Goal: Transaction & Acquisition: Obtain resource

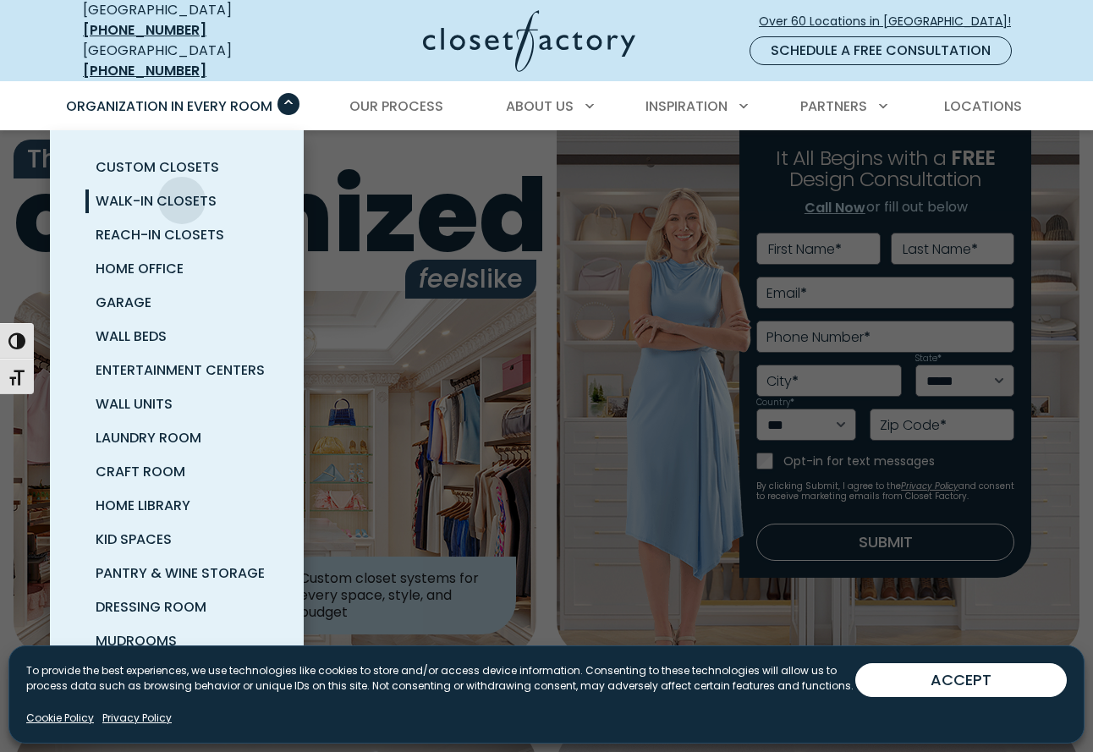
click at [182, 191] on span "Walk-In Closets" at bounding box center [156, 200] width 121 height 19
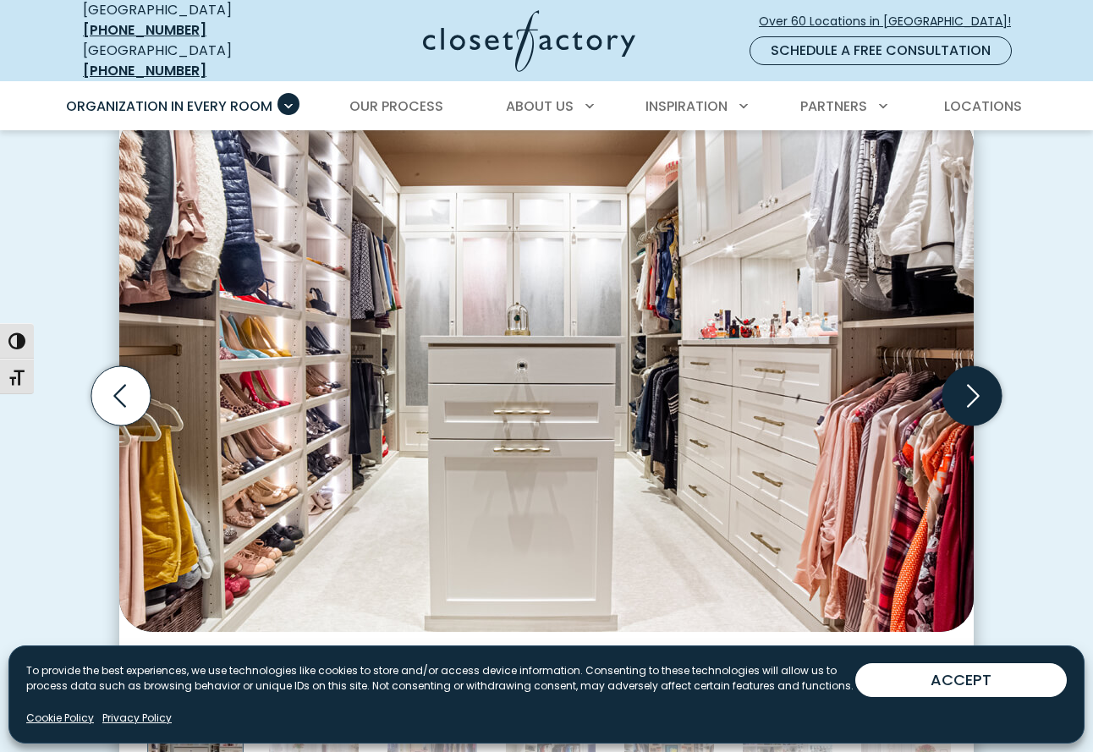
click at [964, 366] on icon "Next slide" at bounding box center [971, 395] width 59 height 59
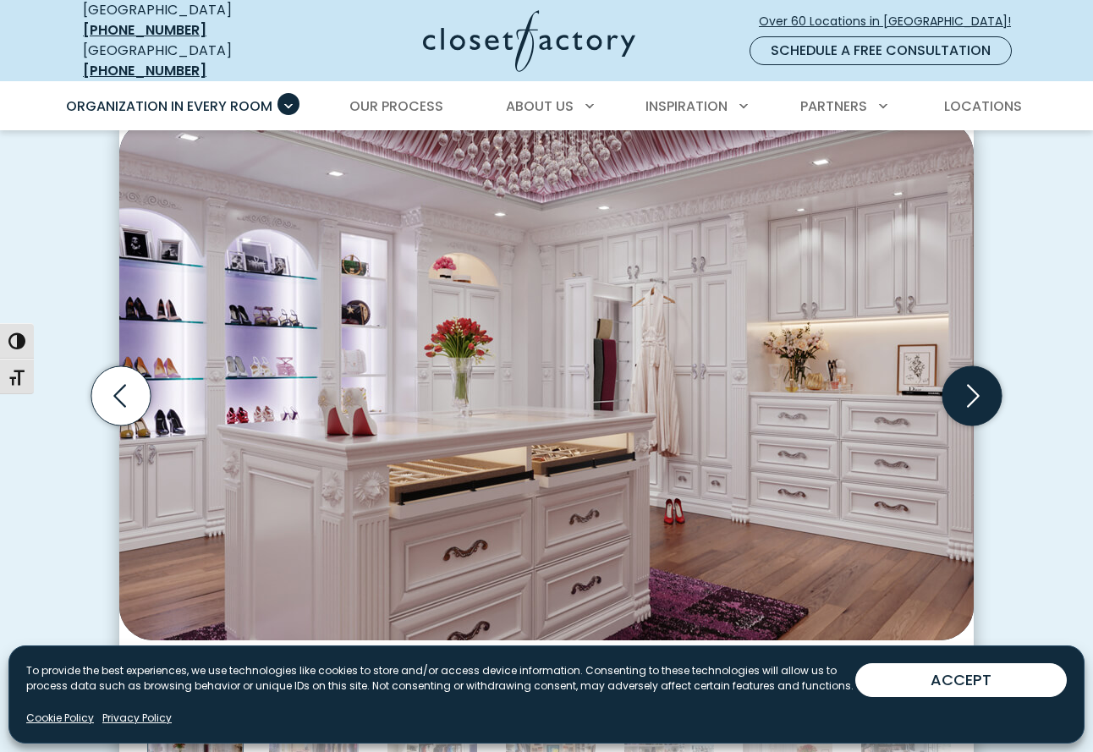
click at [964, 366] on icon "Next slide" at bounding box center [971, 395] width 59 height 59
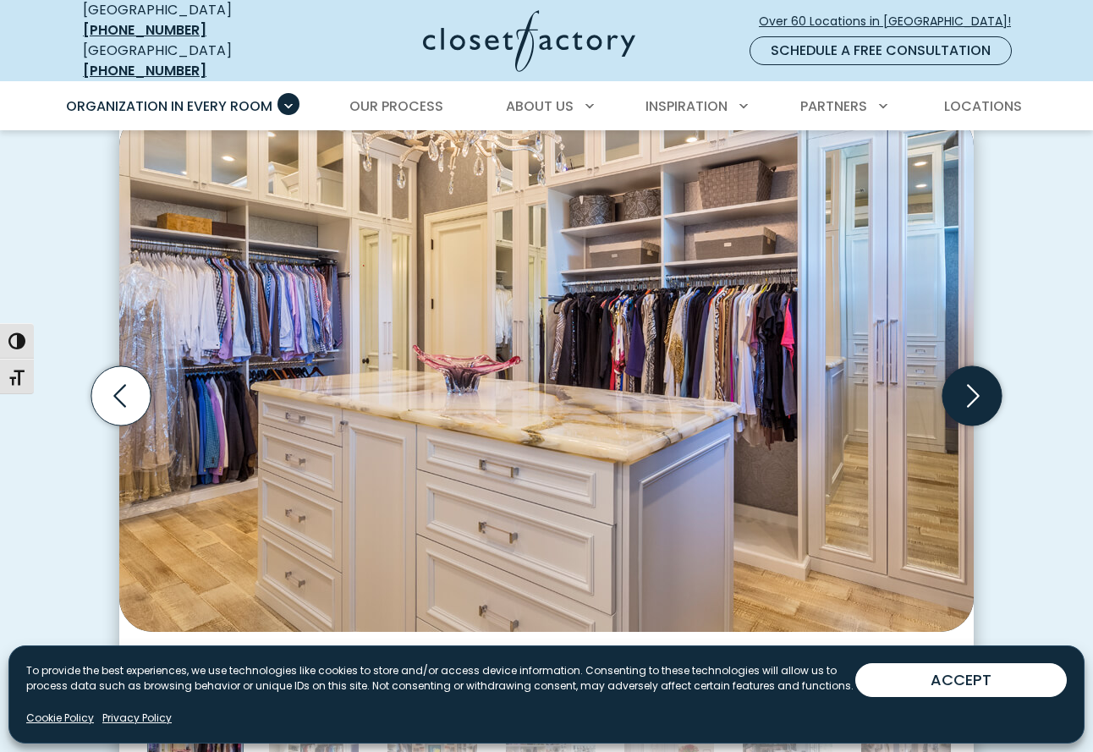
click at [964, 366] on icon "Next slide" at bounding box center [971, 395] width 59 height 59
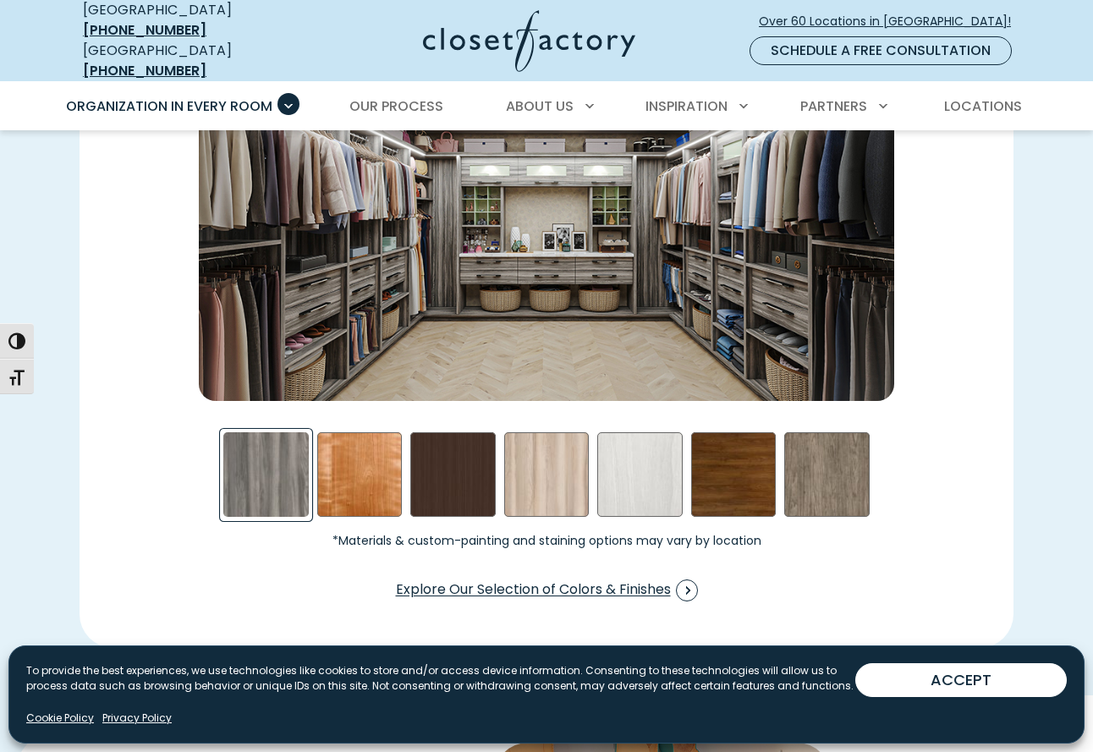
scroll to position [2495, 0]
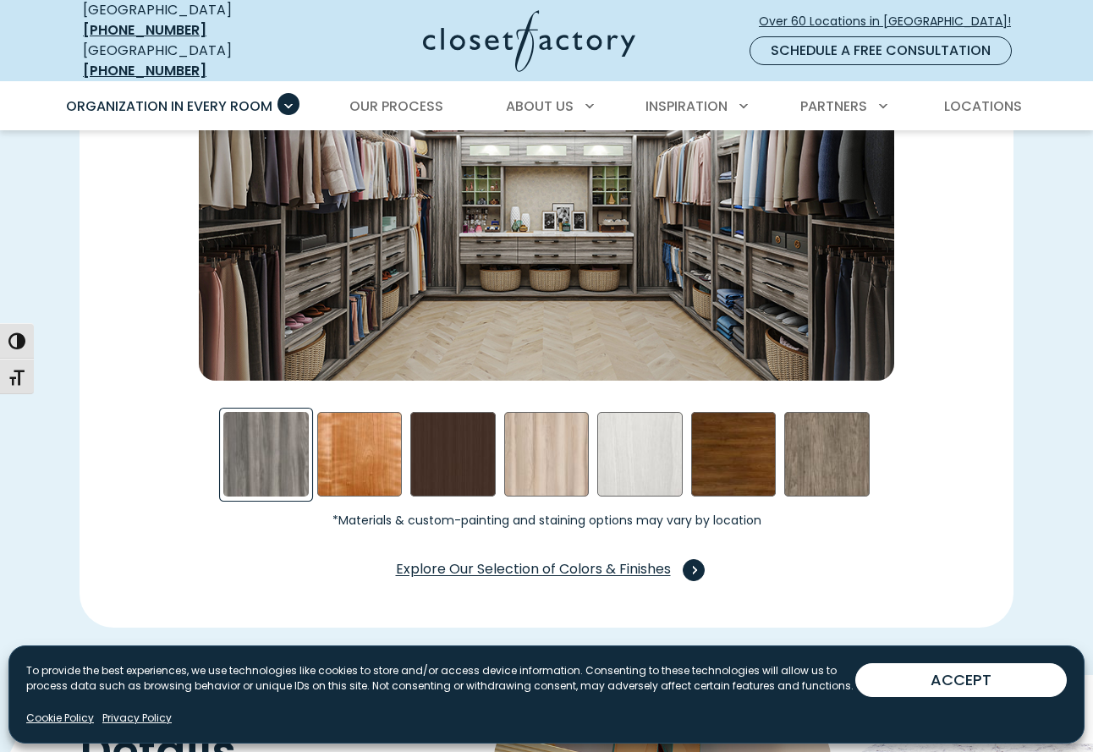
click at [607, 559] on span "Explore Our Selection of Colors & Finishes" at bounding box center [547, 570] width 302 height 22
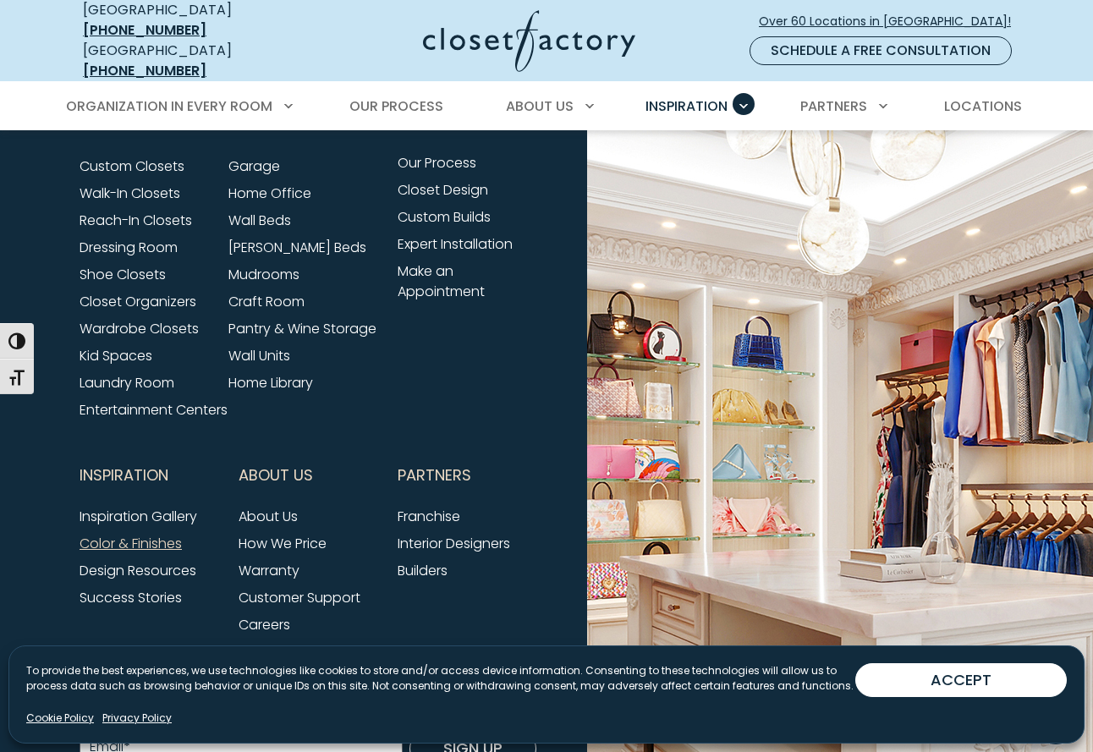
scroll to position [4798, 0]
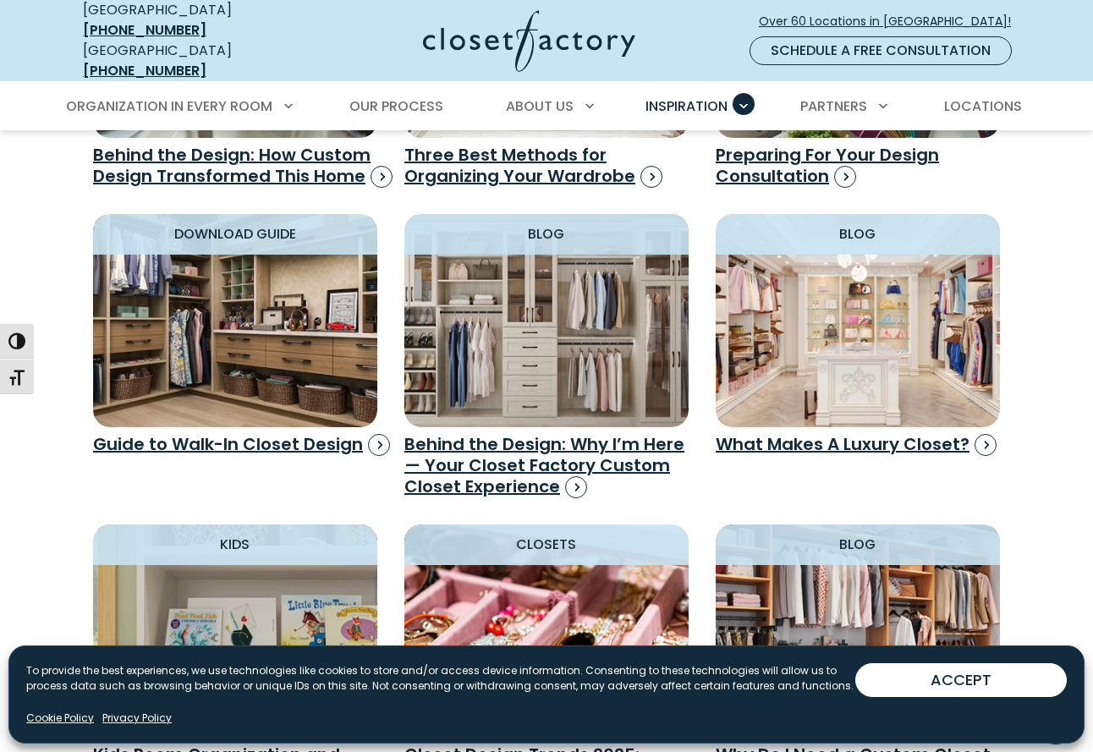
scroll to position [1300, 0]
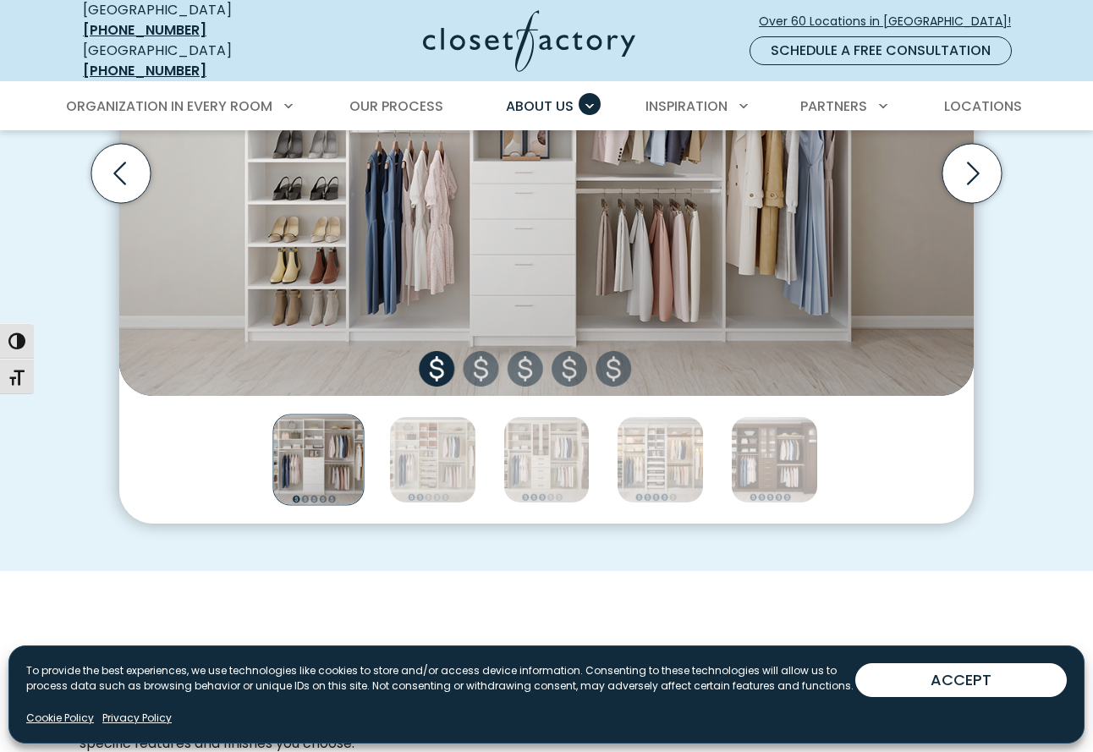
scroll to position [815, 0]
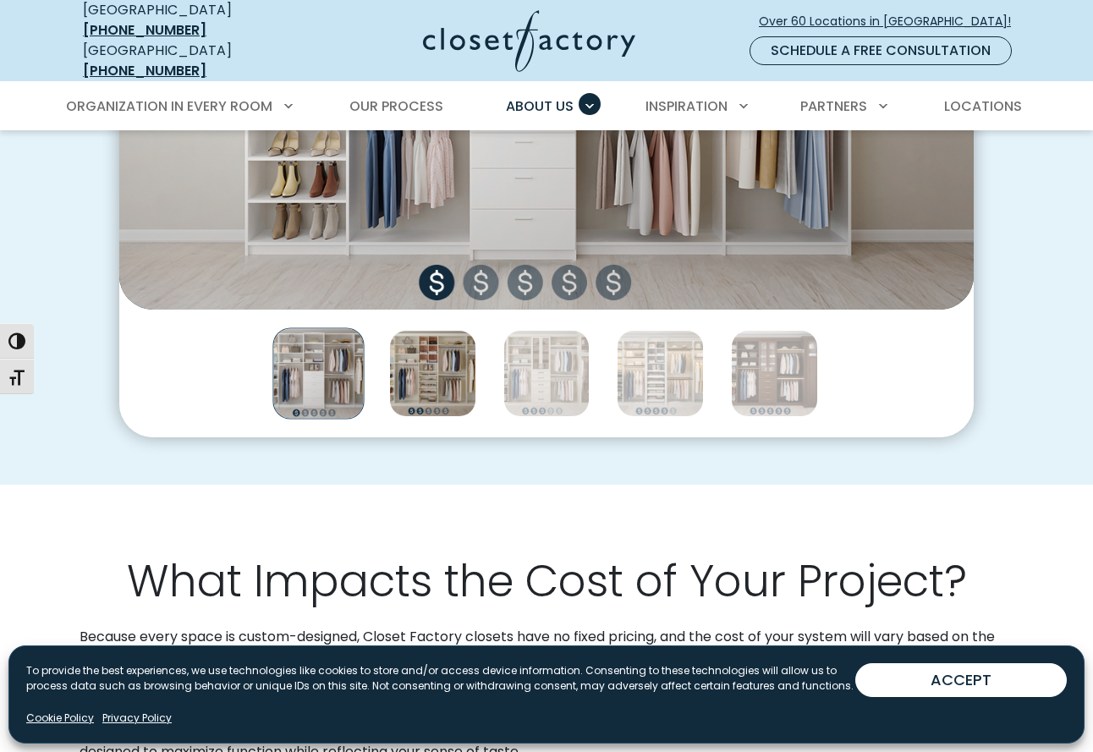
click at [423, 381] on img "Thumbnail Gallery" at bounding box center [432, 373] width 87 height 87
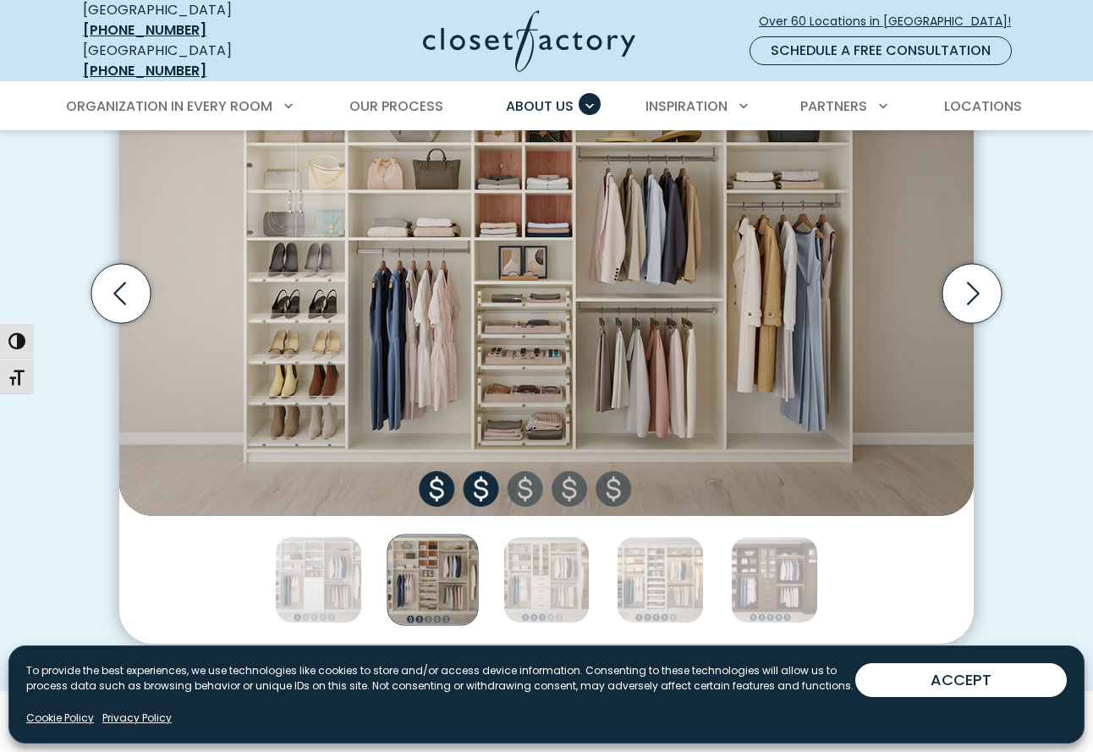
scroll to position [612, 0]
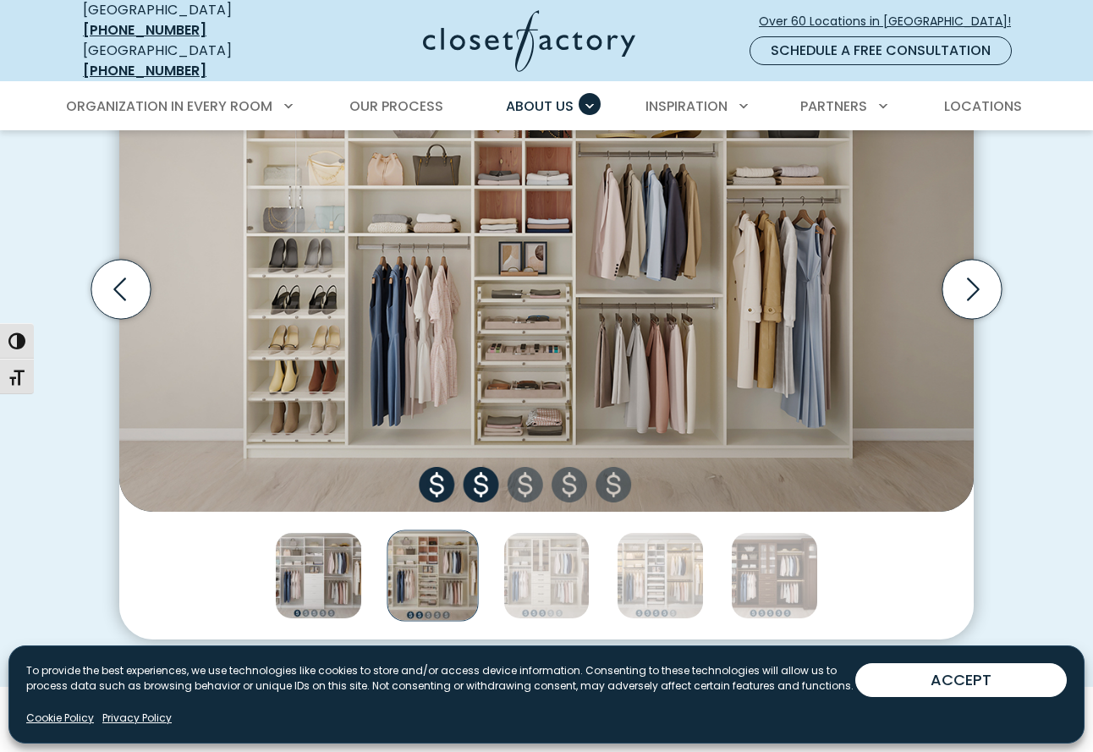
click at [341, 583] on img "Thumbnail Gallery" at bounding box center [318, 575] width 87 height 87
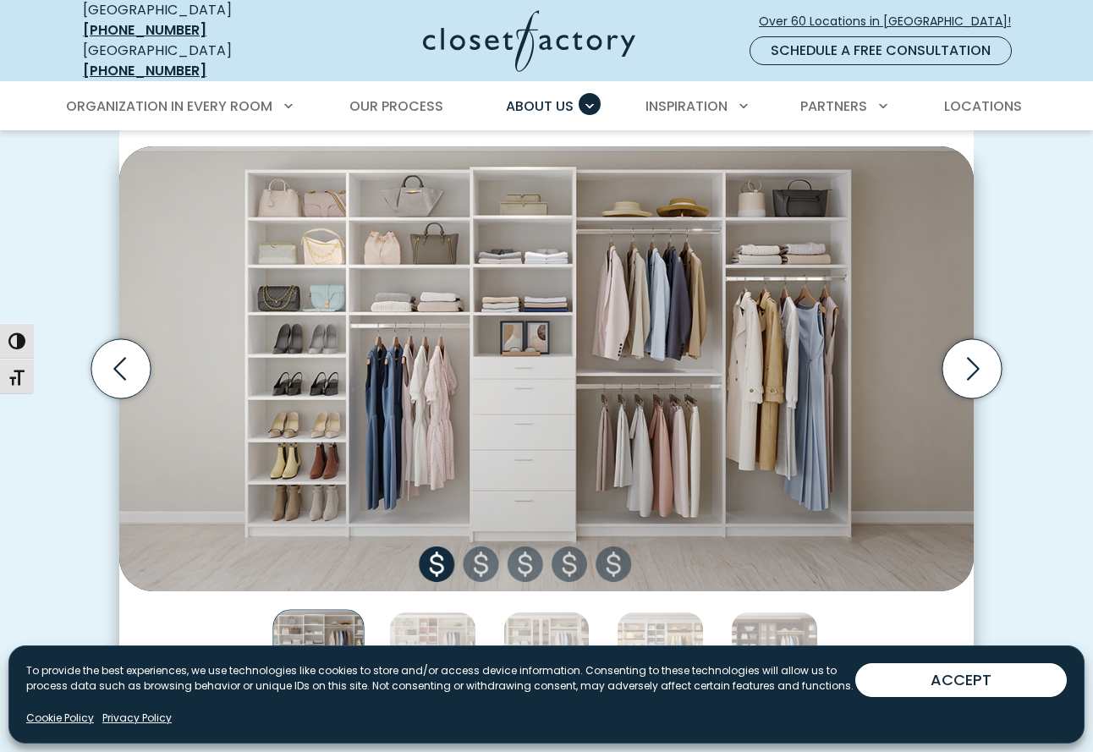
scroll to position [556, 0]
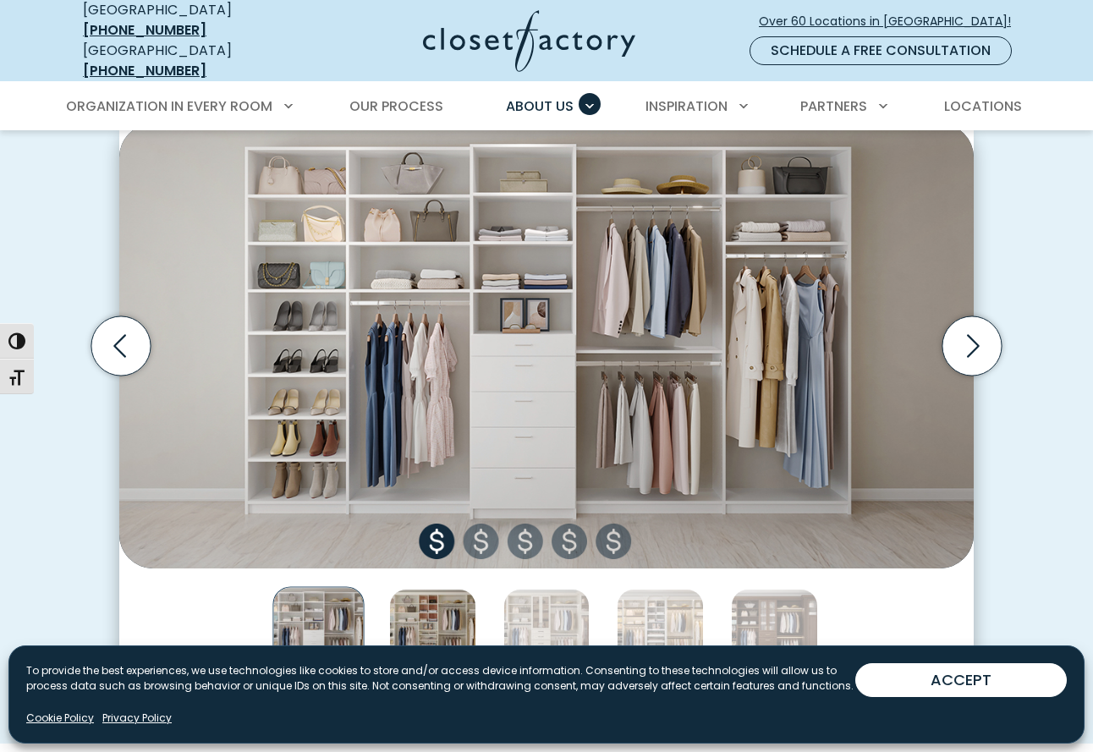
click at [426, 606] on img "Thumbnail Gallery" at bounding box center [432, 632] width 87 height 87
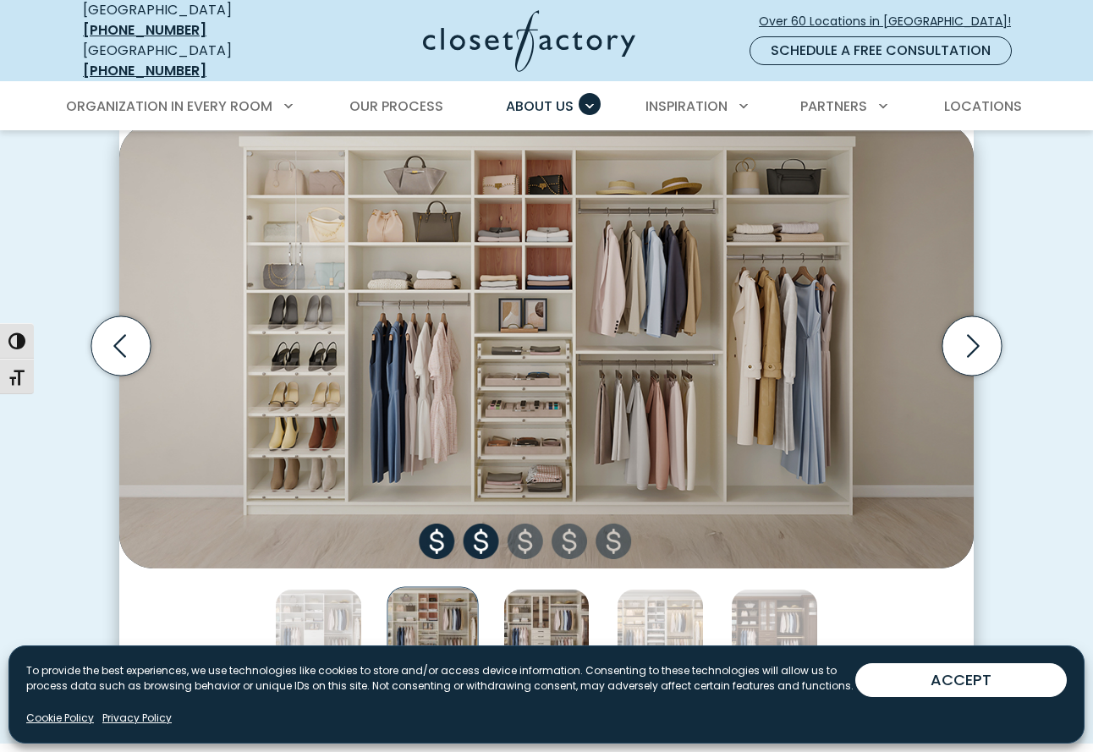
click at [547, 604] on img "Thumbnail Gallery" at bounding box center [546, 632] width 87 height 87
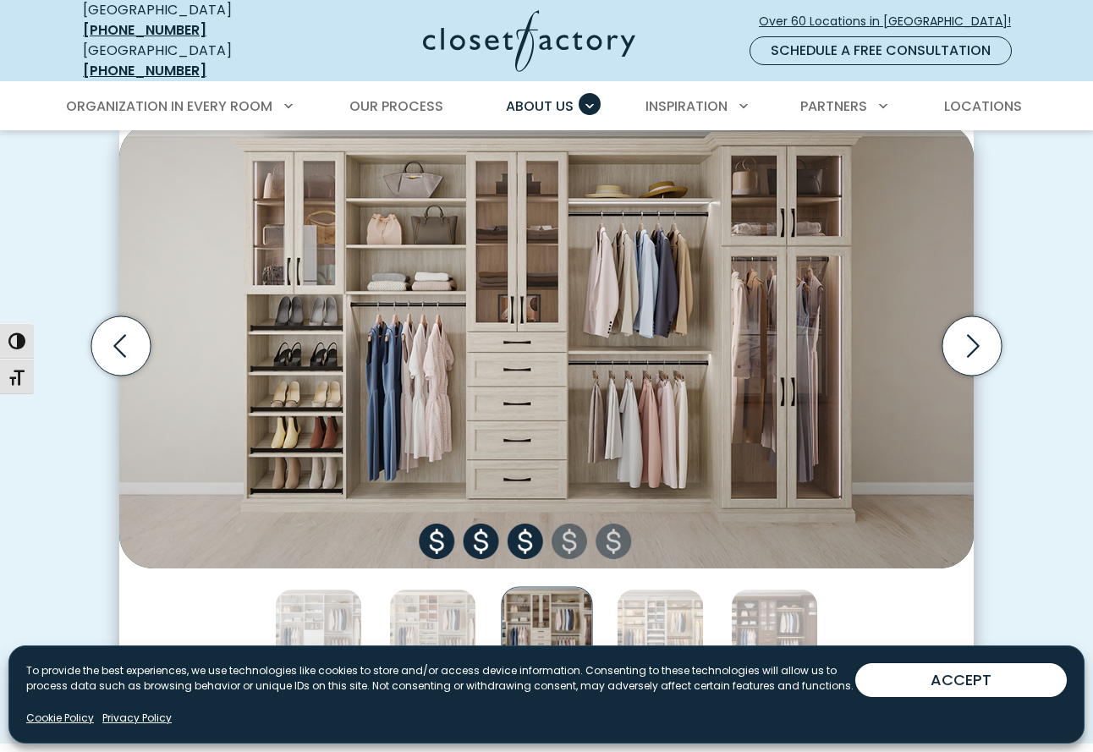
click at [610, 609] on div "Thumbnail Gallery" at bounding box center [546, 632] width 854 height 128
click at [649, 612] on img "Thumbnail Gallery" at bounding box center [660, 632] width 87 height 87
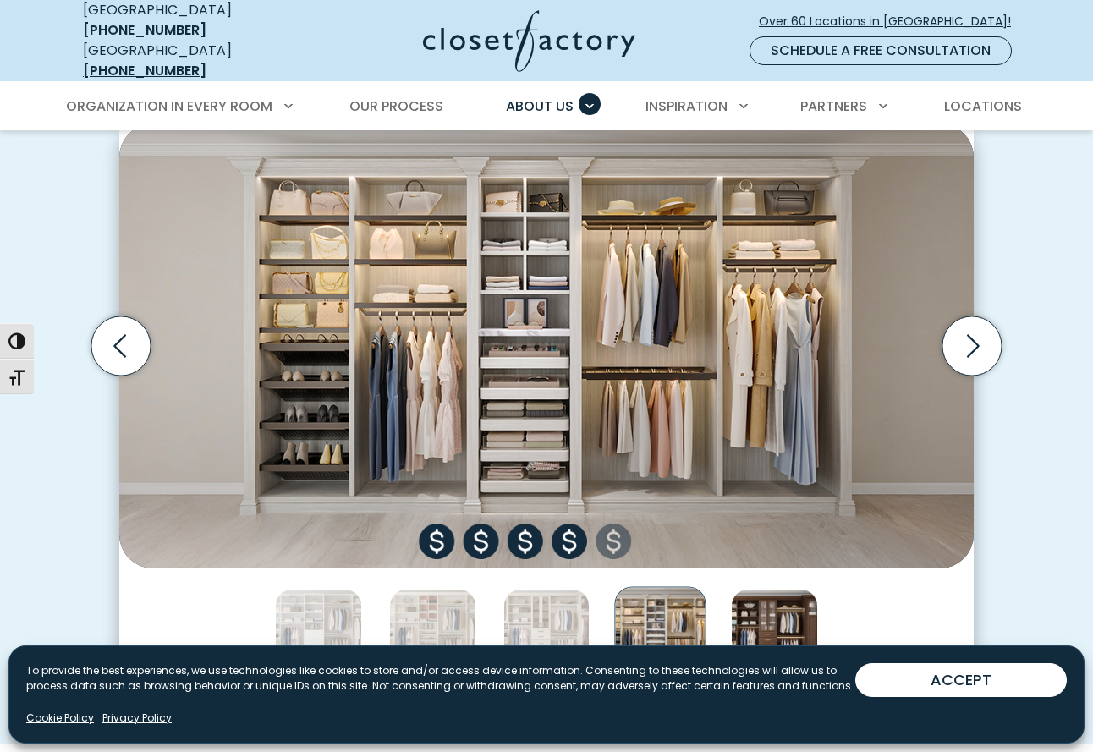
click at [772, 597] on img "Thumbnail Gallery" at bounding box center [774, 632] width 87 height 87
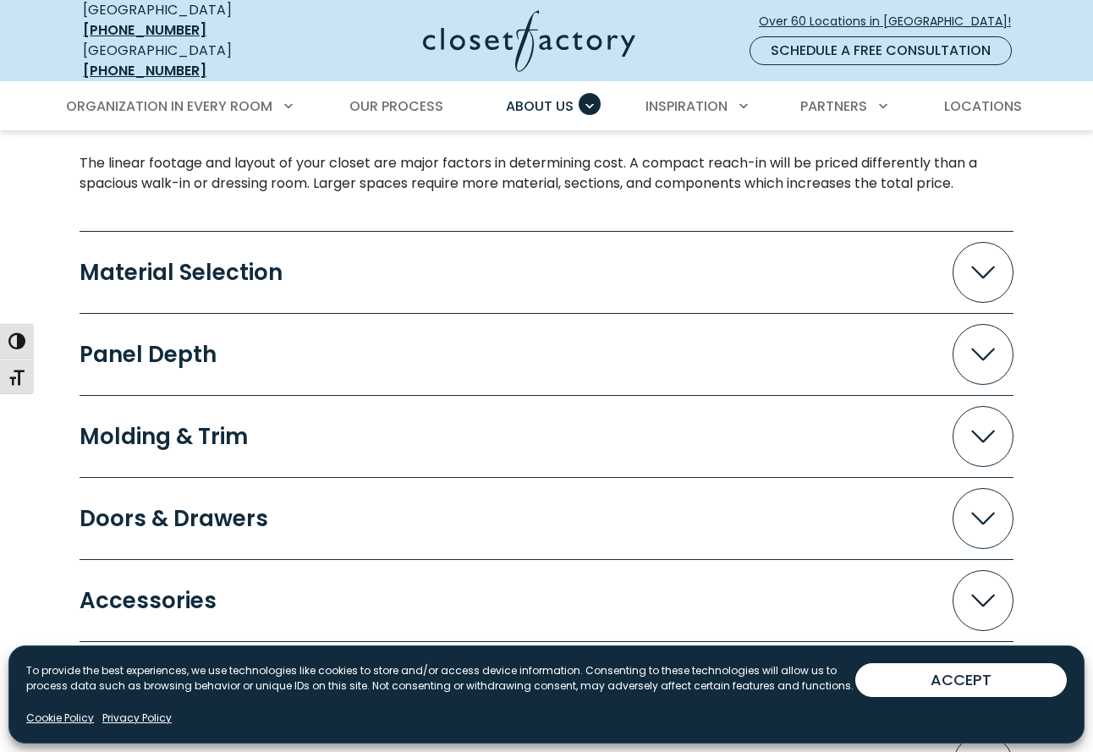
scroll to position [1571, 0]
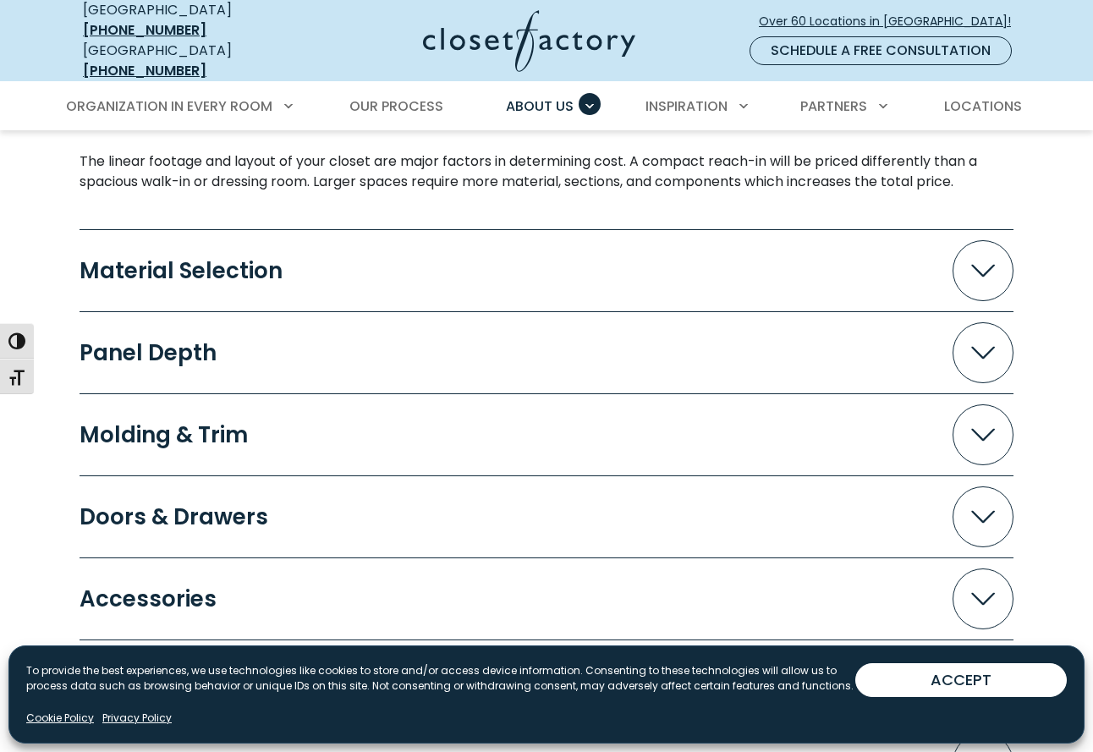
click at [975, 244] on span "Accordion" at bounding box center [983, 270] width 61 height 61
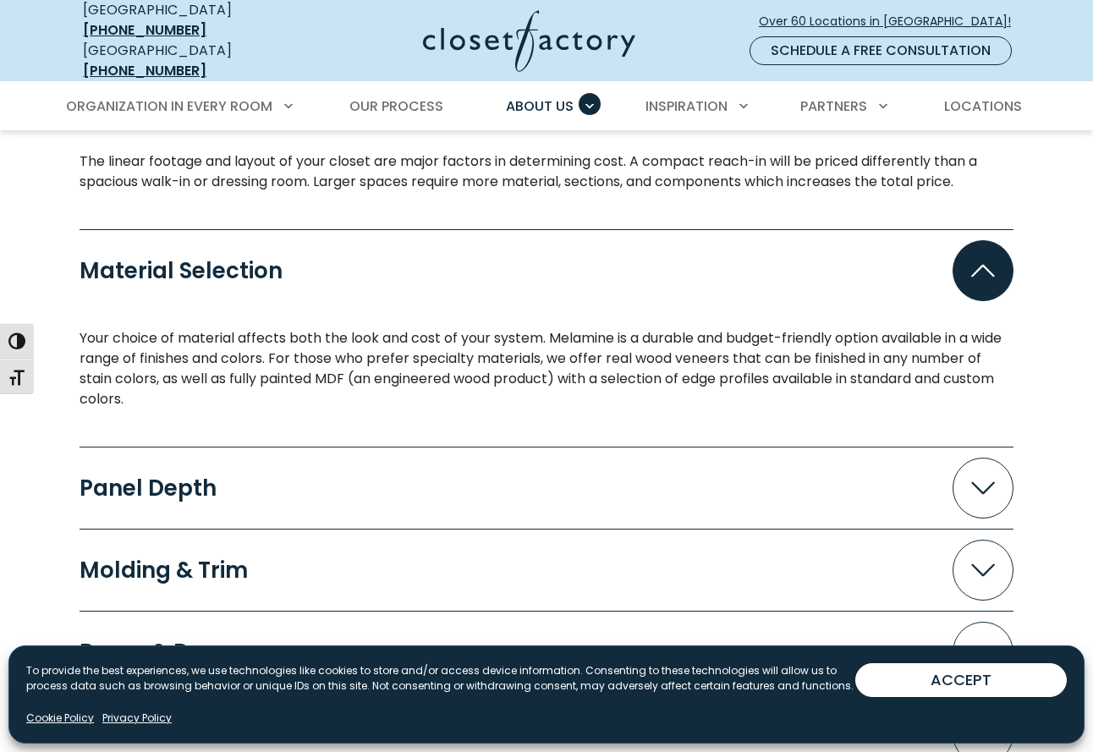
click at [797, 482] on button "Panel Depth" at bounding box center [547, 488] width 934 height 61
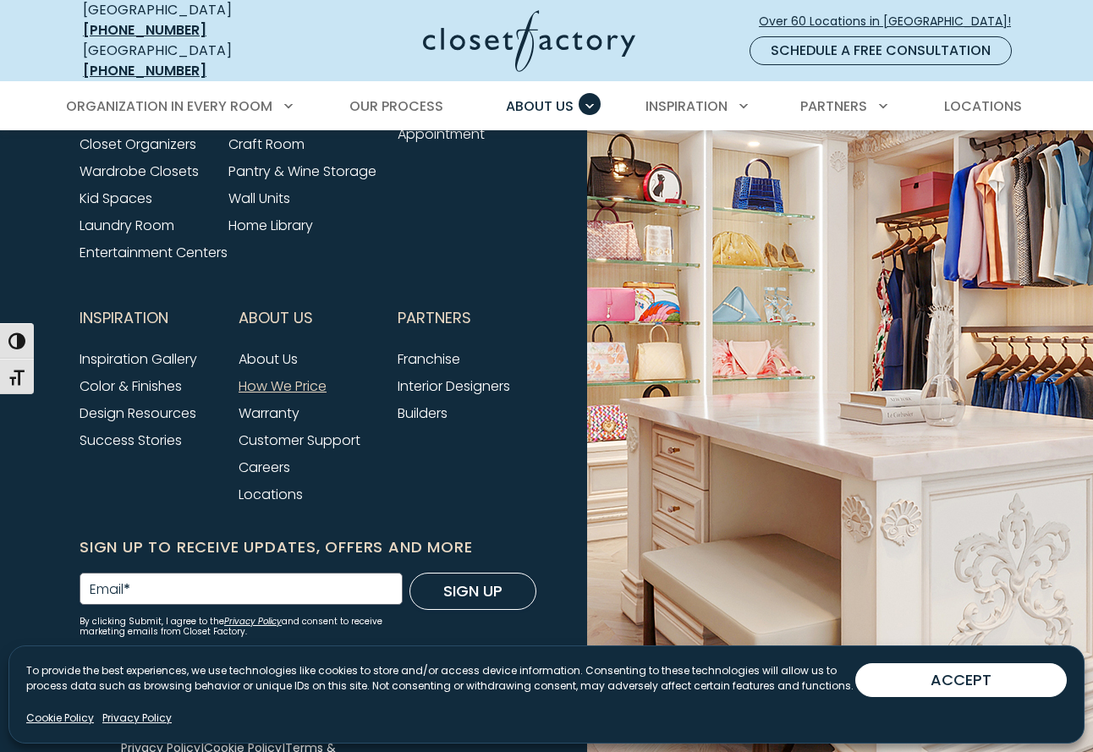
scroll to position [3857, 0]
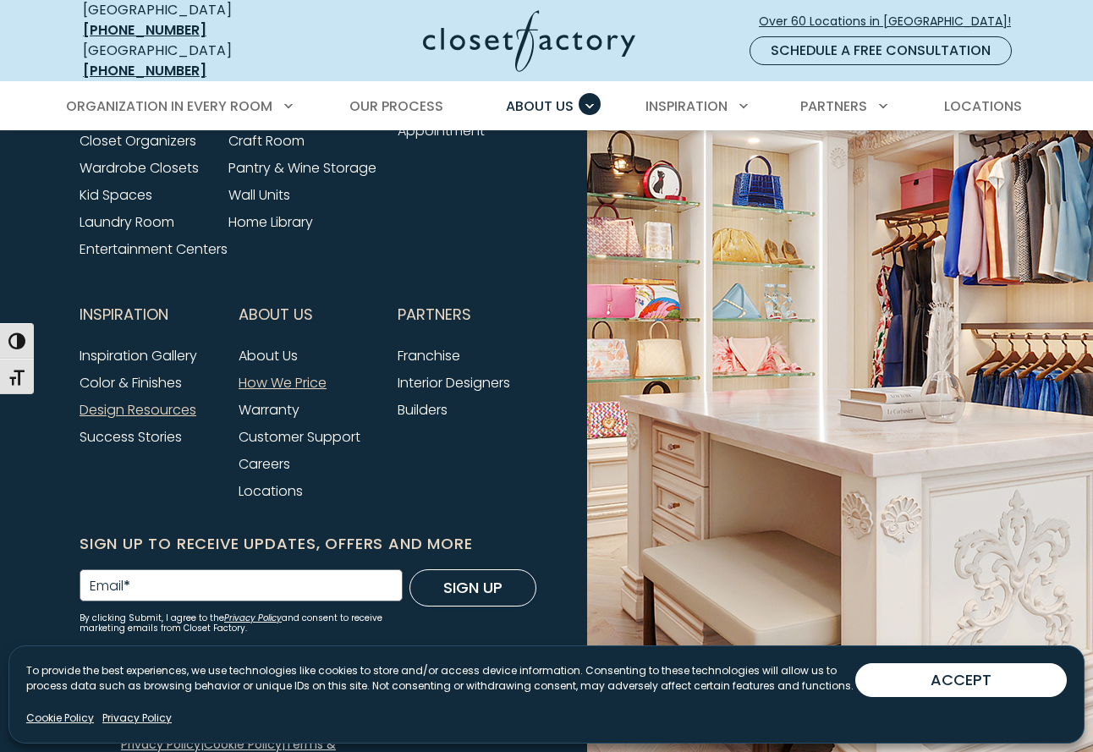
click at [142, 418] on link "Design Resources" at bounding box center [138, 409] width 117 height 19
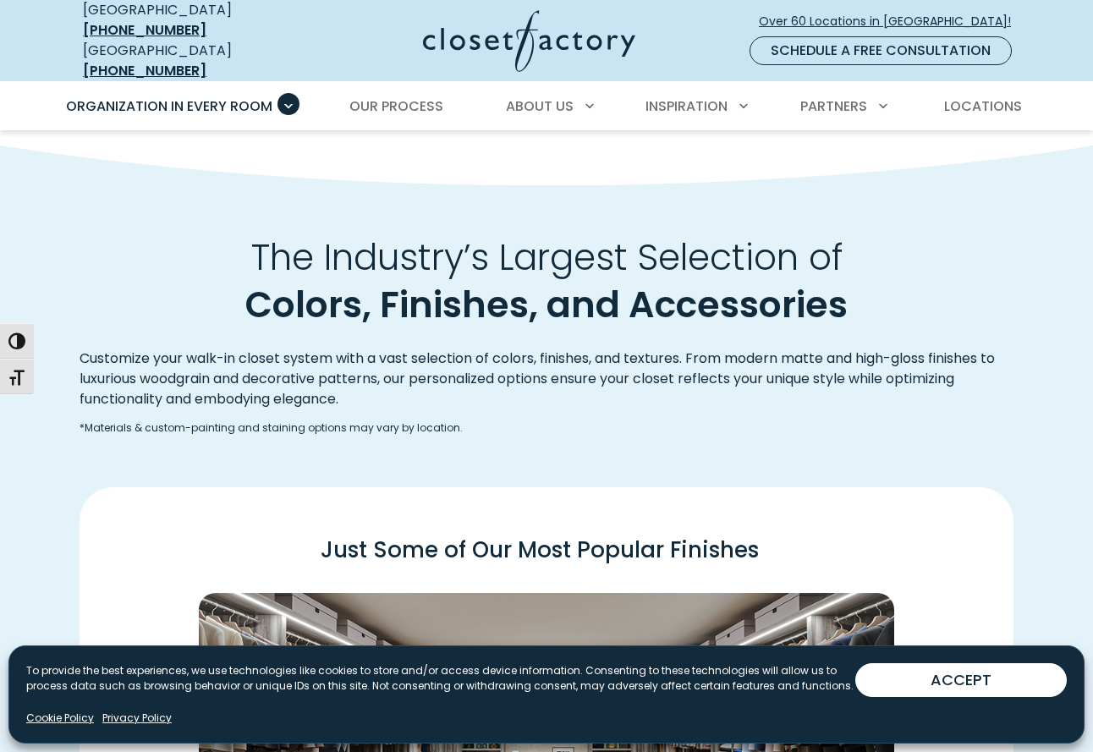
scroll to position [1995, 0]
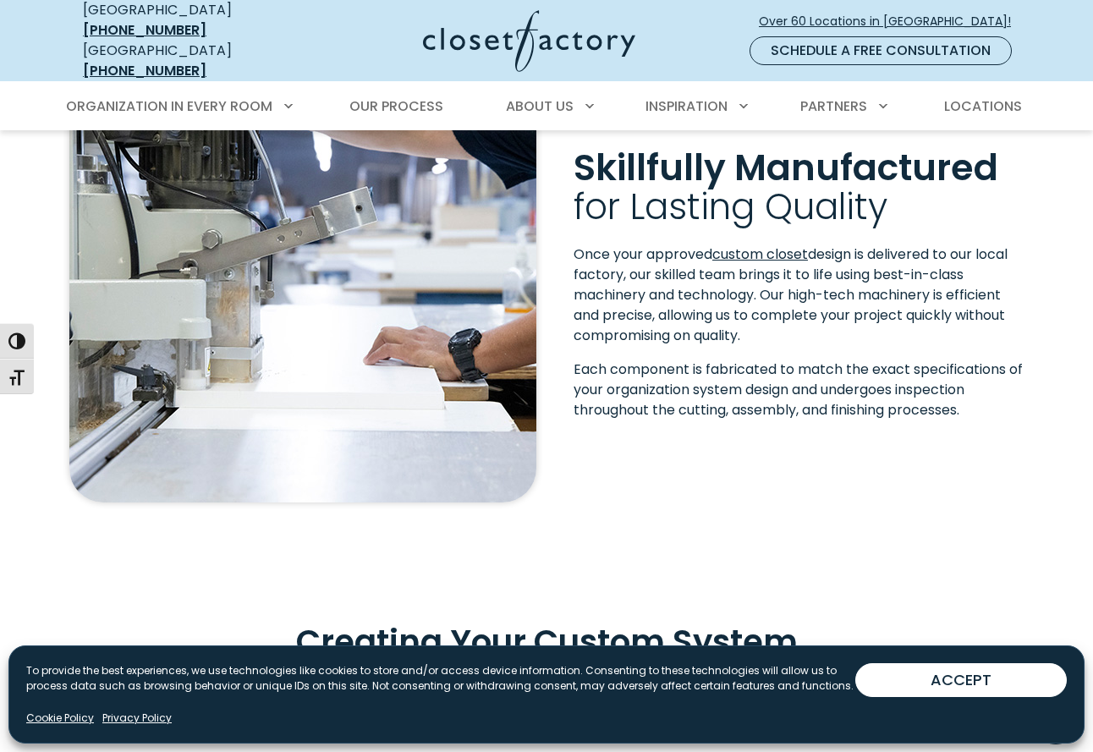
scroll to position [323, 0]
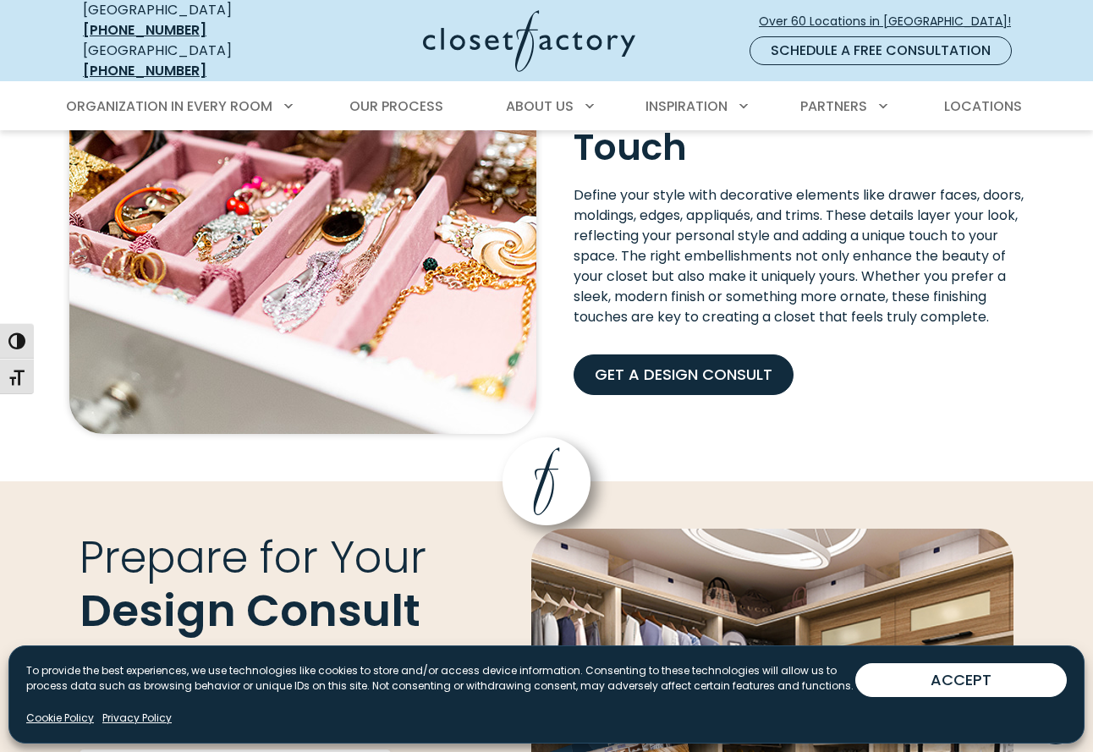
scroll to position [1487, 0]
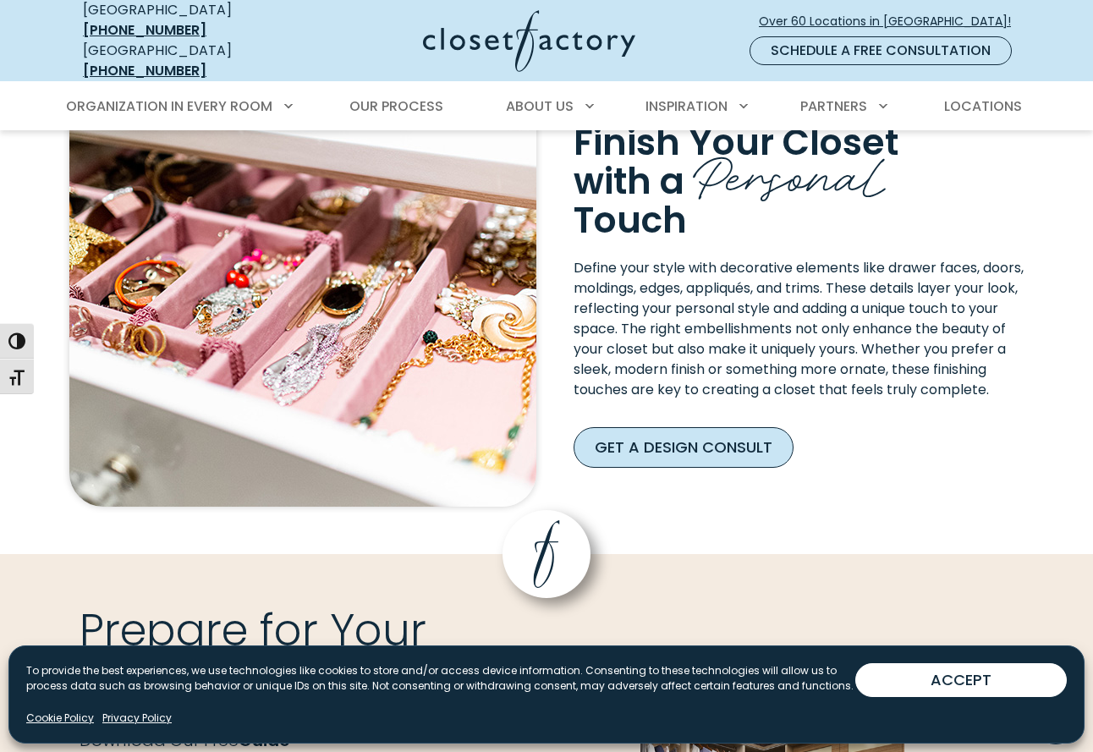
click at [672, 444] on link "Get a Design Consult" at bounding box center [684, 447] width 220 height 41
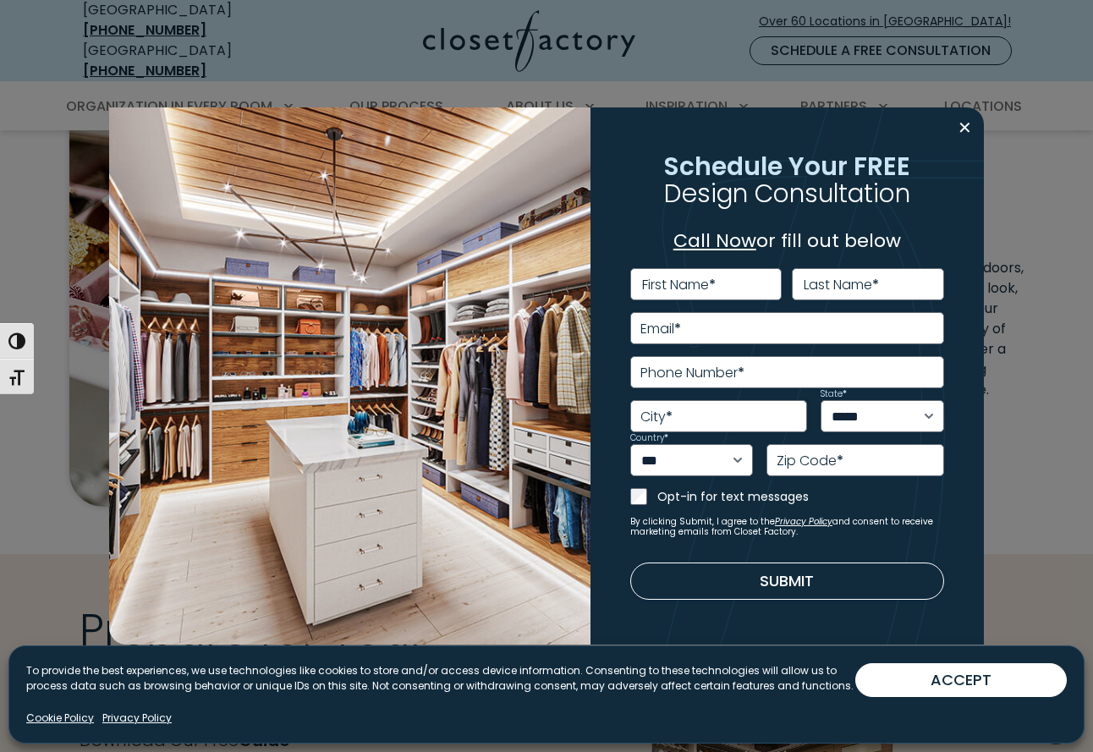
click at [711, 288] on label "First Name *" at bounding box center [679, 285] width 74 height 14
click at [711, 288] on input "First Name *" at bounding box center [705, 284] width 151 height 32
type input "******"
type input "********"
type input "**********"
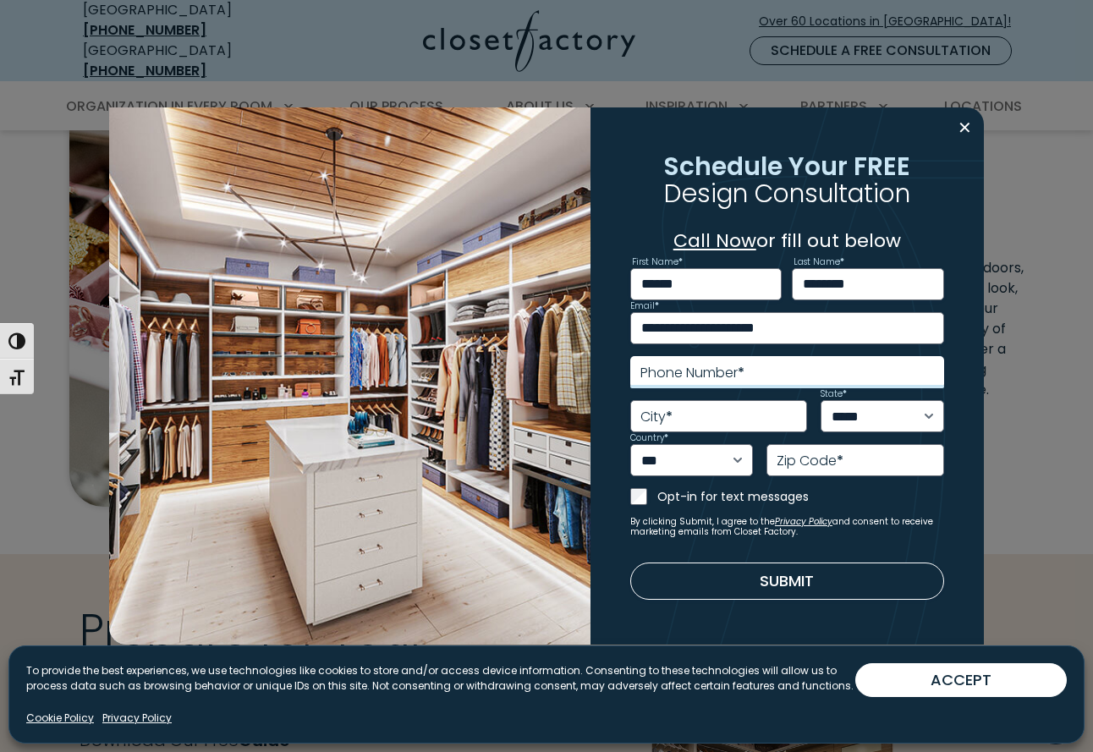
type input "**********"
select select "**"
type input "*****"
type input "**********"
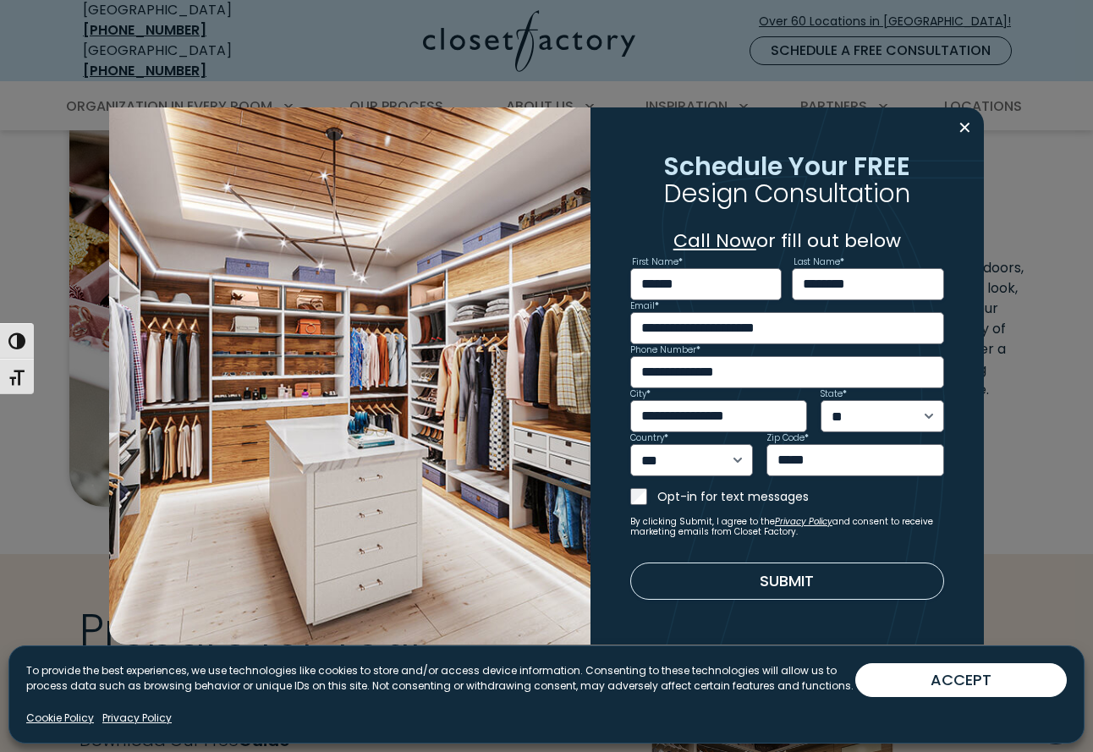
click at [702, 575] on button "Submit" at bounding box center [787, 581] width 314 height 37
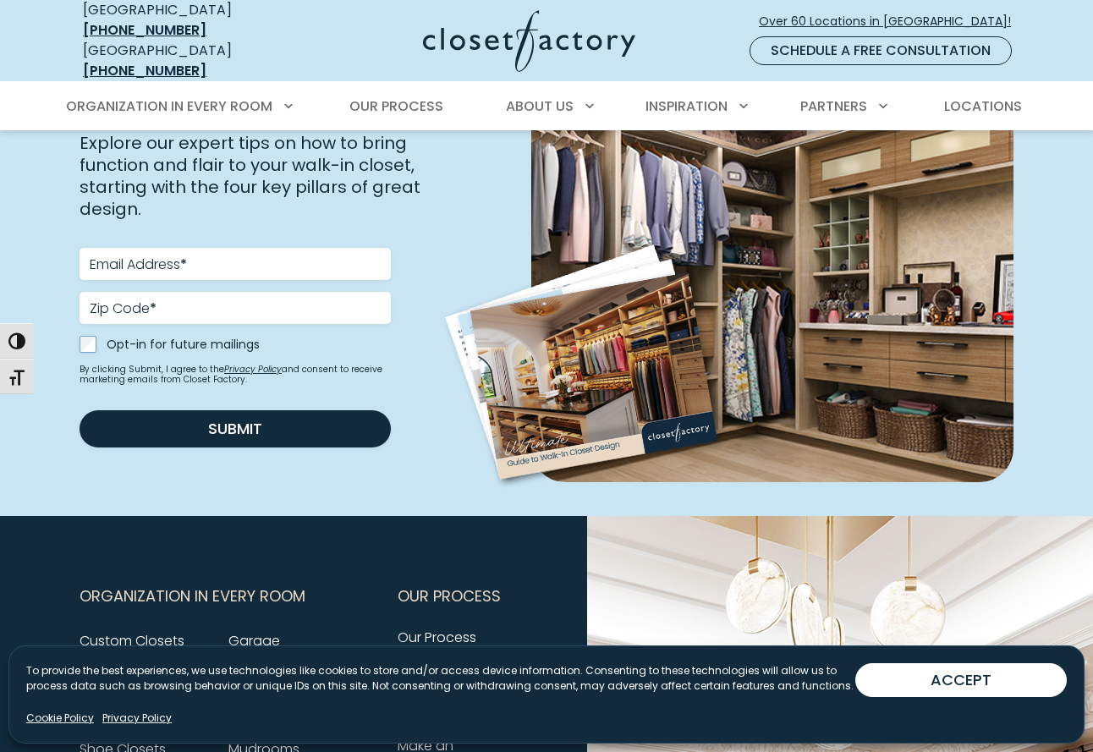
scroll to position [338, 0]
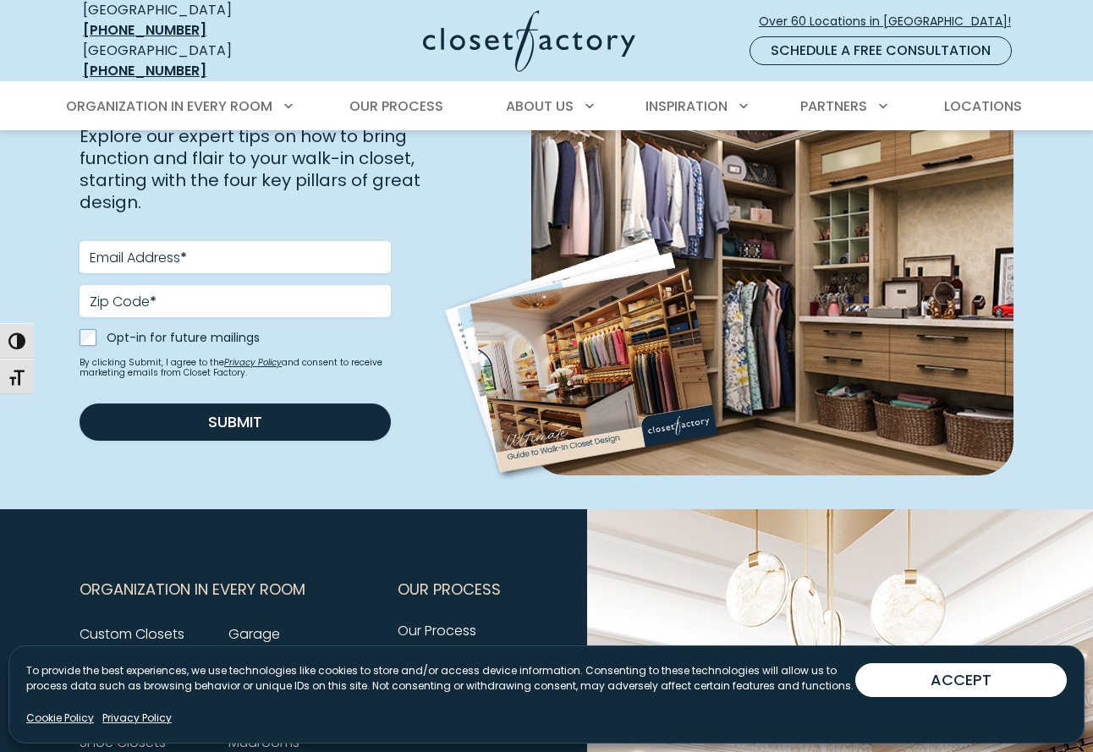
click at [213, 228] on div "Email Address * Zip Code * Postal Code * Opt-in for future mailings Opt-in for …" at bounding box center [235, 334] width 332 height 213
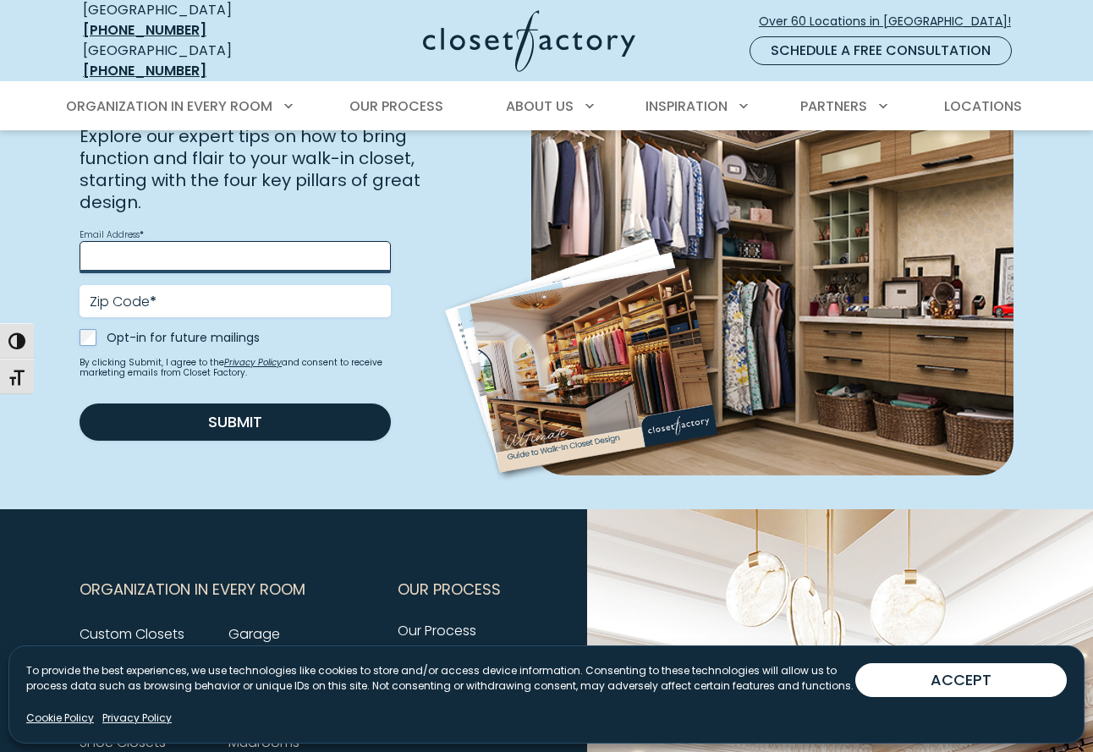
click at [204, 241] on input "Email Address *" at bounding box center [235, 257] width 311 height 32
type input "**********"
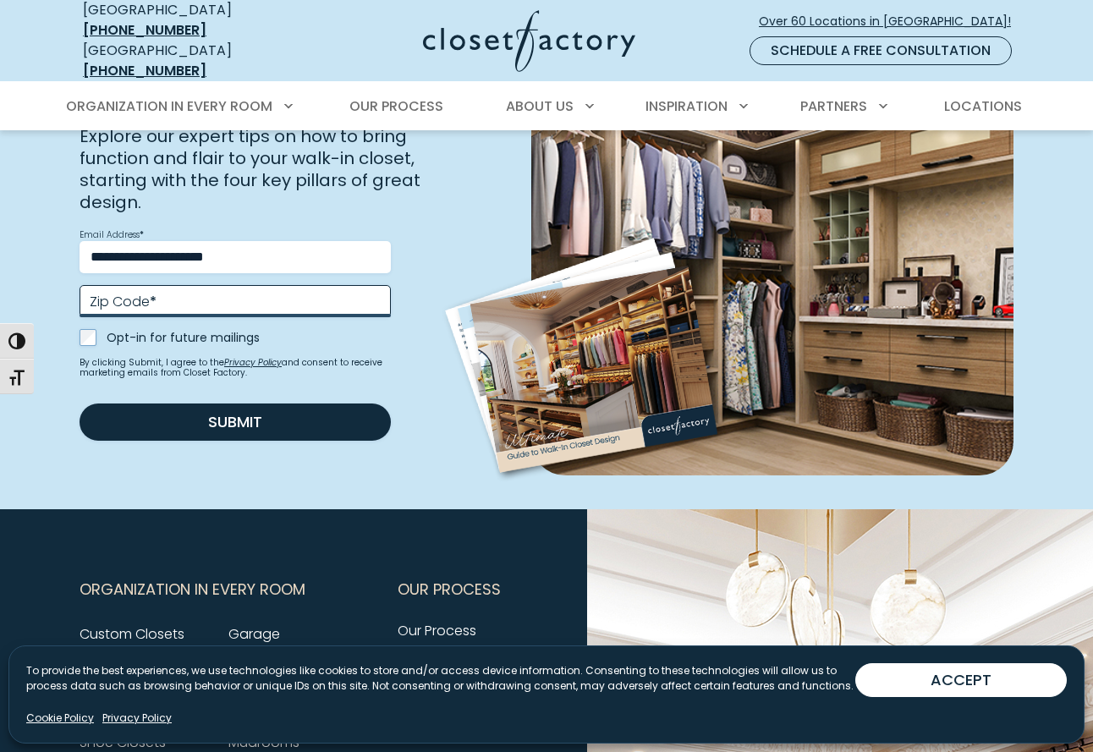
type input "*****"
click at [96, 329] on div "Opt-in for future mailings" at bounding box center [235, 337] width 311 height 17
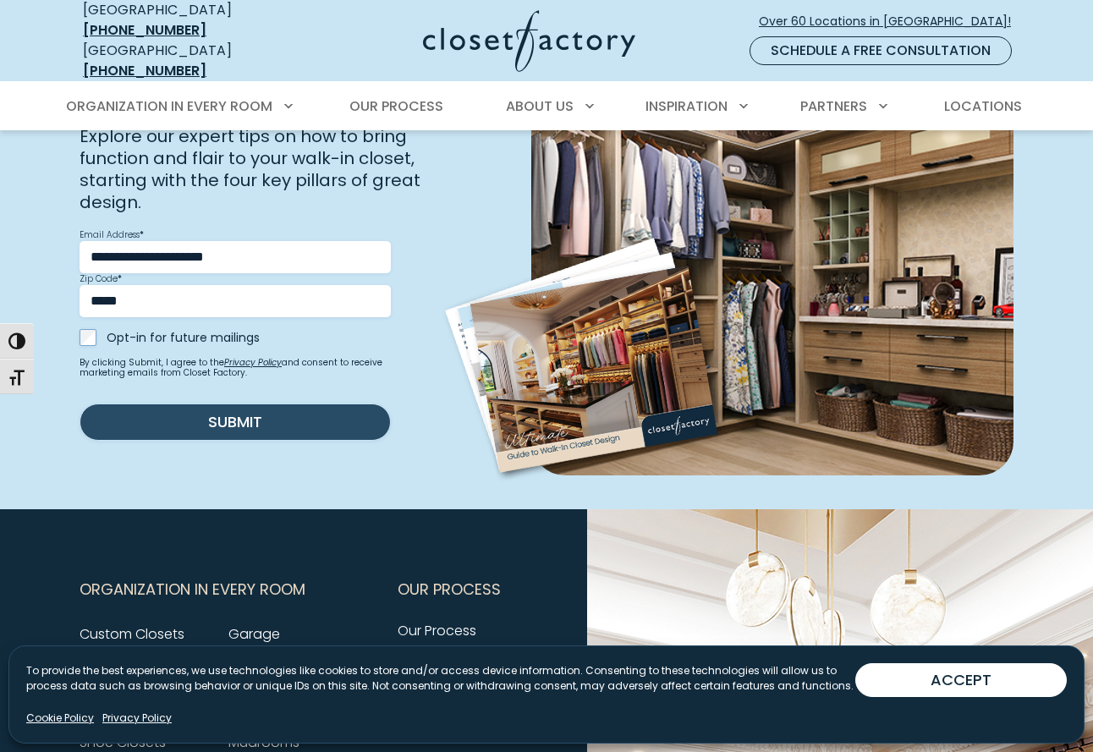
click at [228, 419] on button "Submit" at bounding box center [235, 422] width 311 height 37
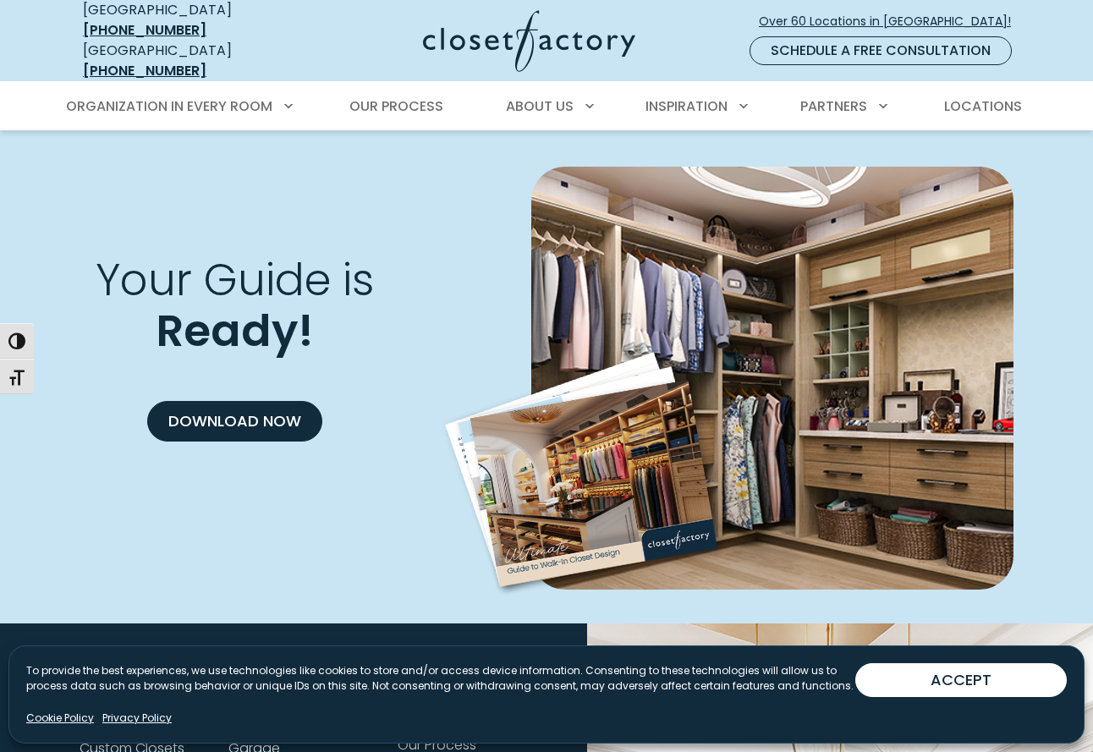
scroll to position [217, 0]
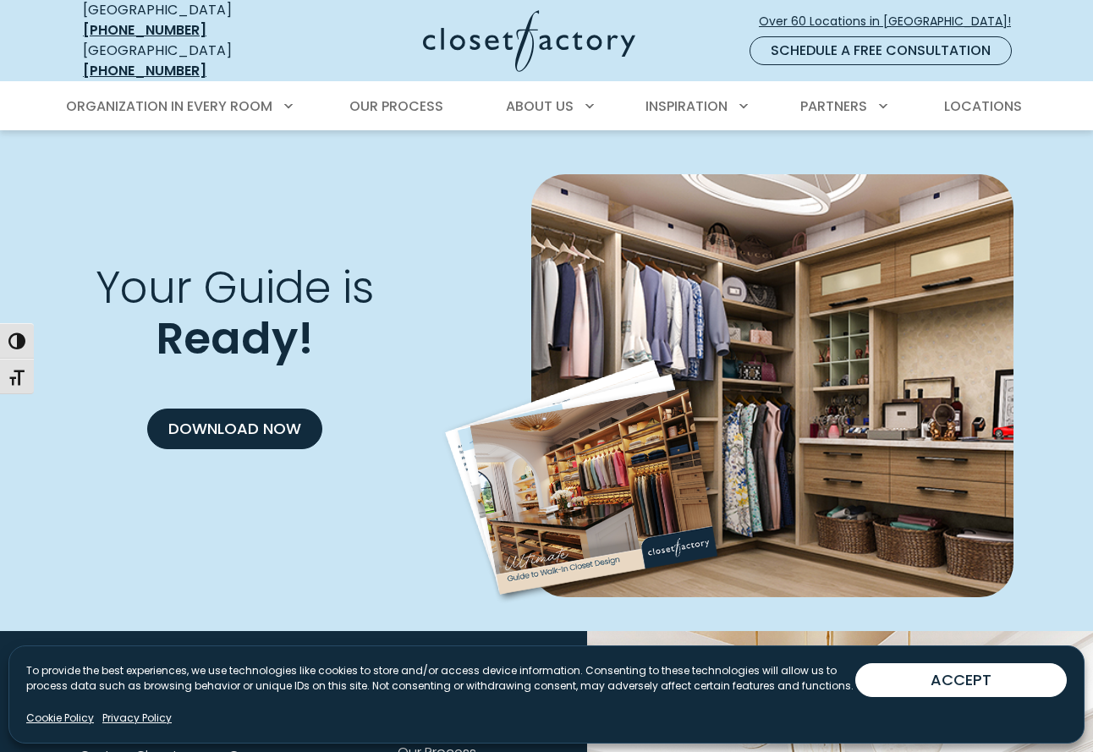
click at [228, 419] on link "Download Now" at bounding box center [234, 429] width 175 height 41
click at [242, 423] on link "Download Now" at bounding box center [234, 429] width 175 height 41
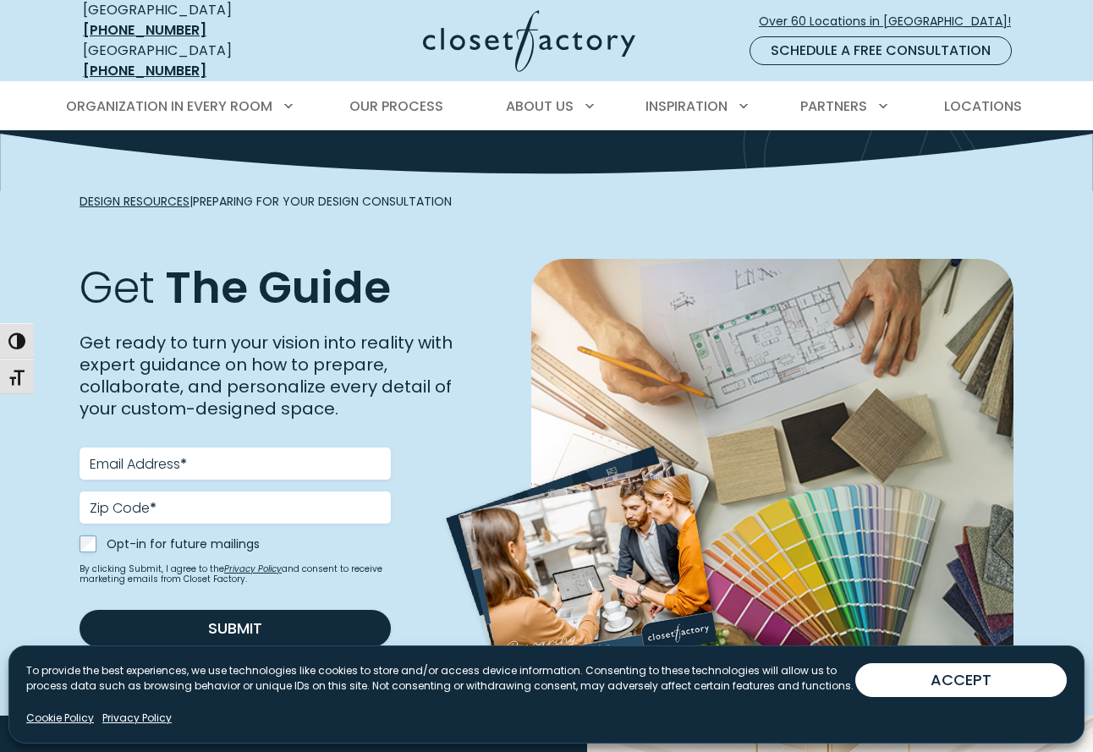
scroll to position [156, 0]
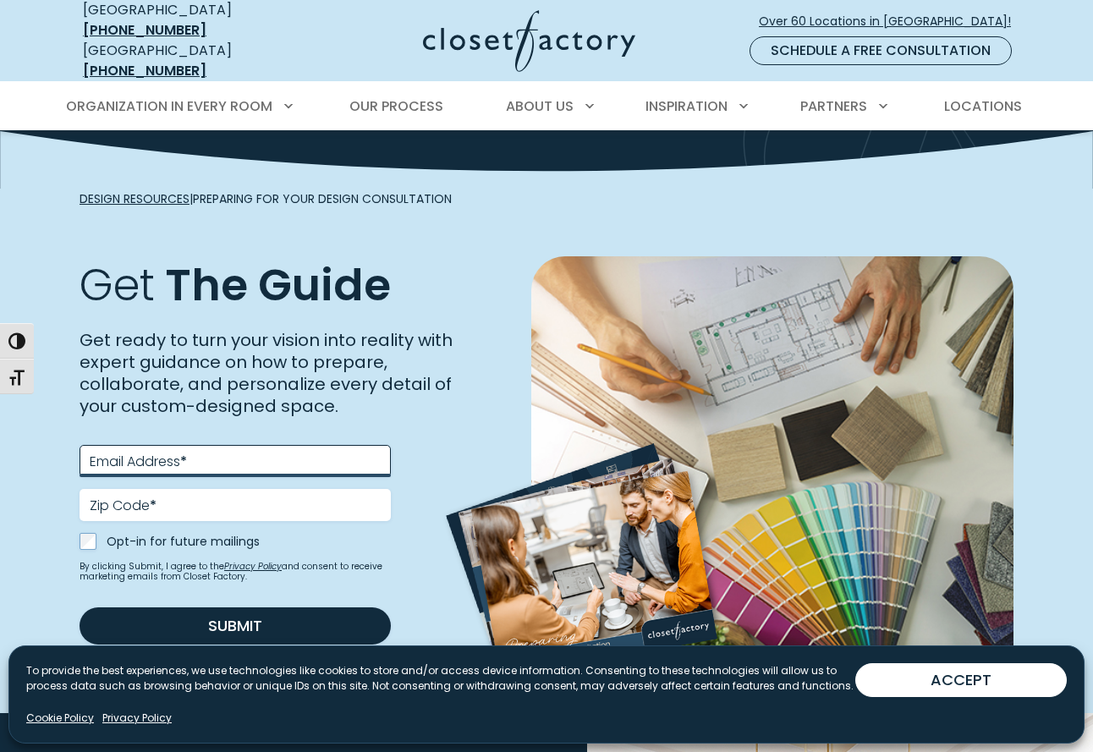
click at [237, 445] on input "Email Address *" at bounding box center [235, 461] width 311 height 32
type input "**********"
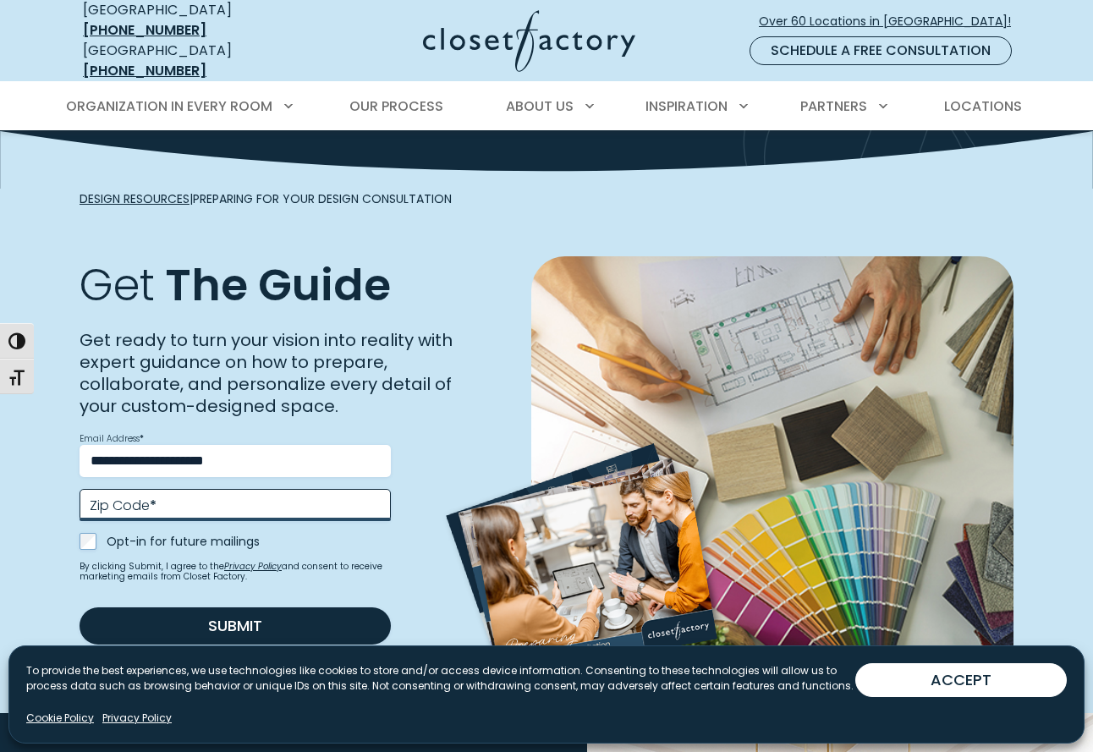
type input "*****"
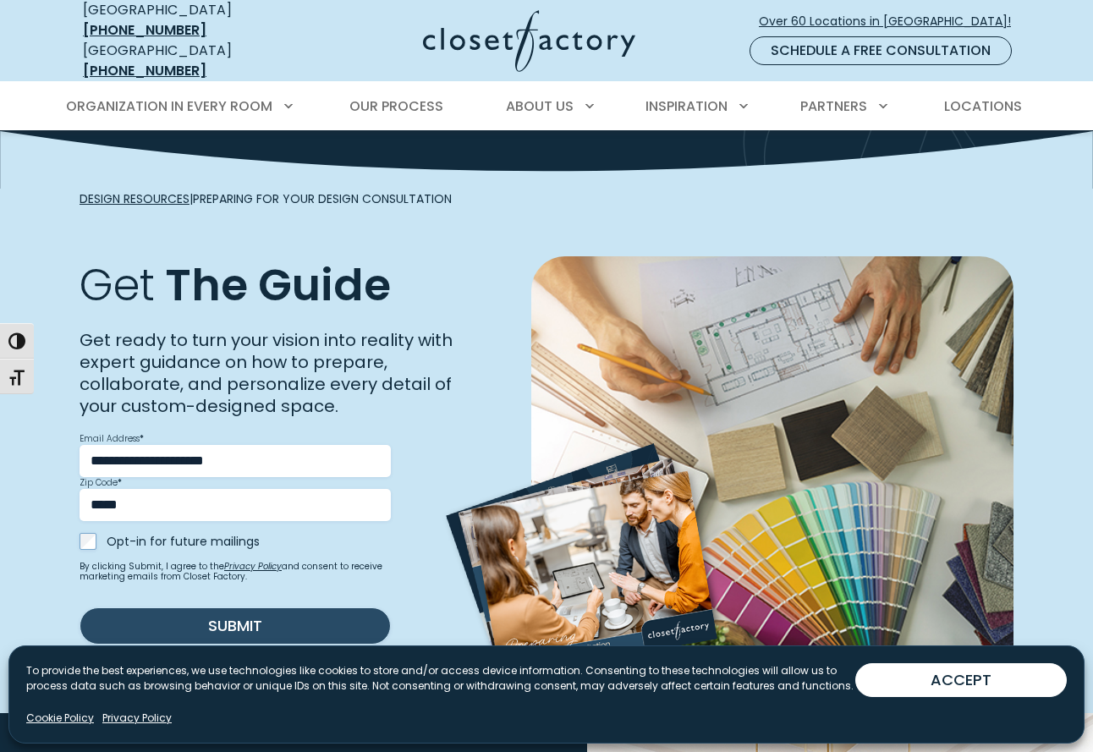
click at [228, 607] on button "Submit" at bounding box center [235, 625] width 311 height 37
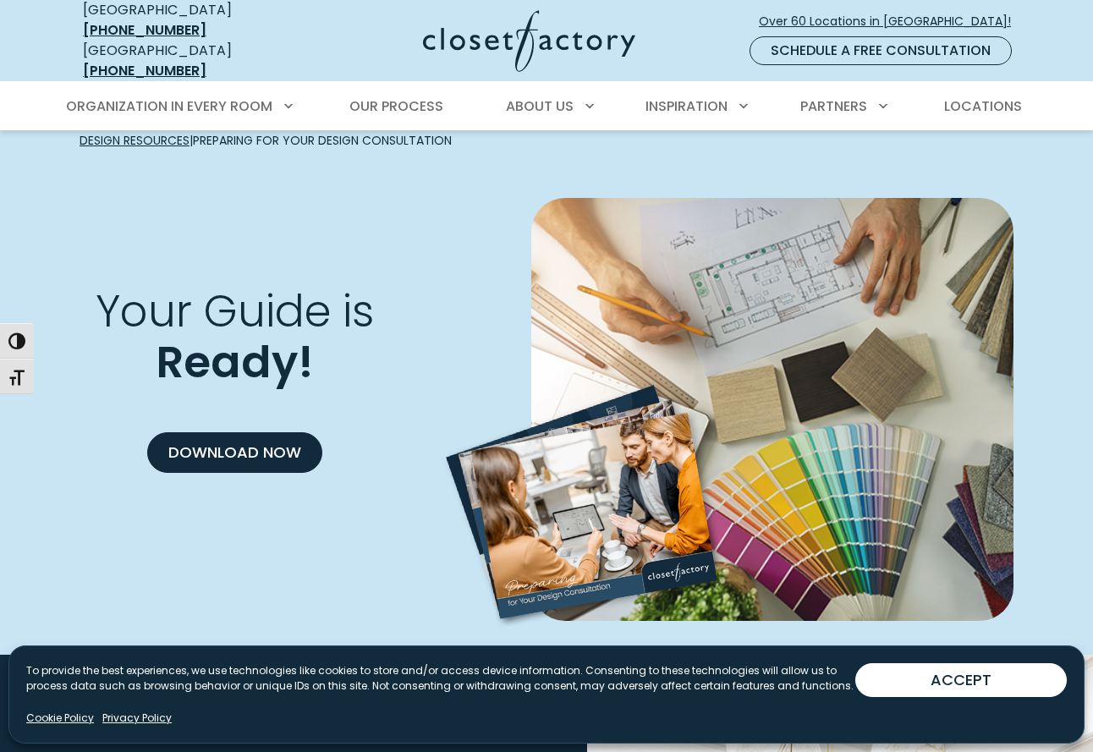
scroll to position [217, 0]
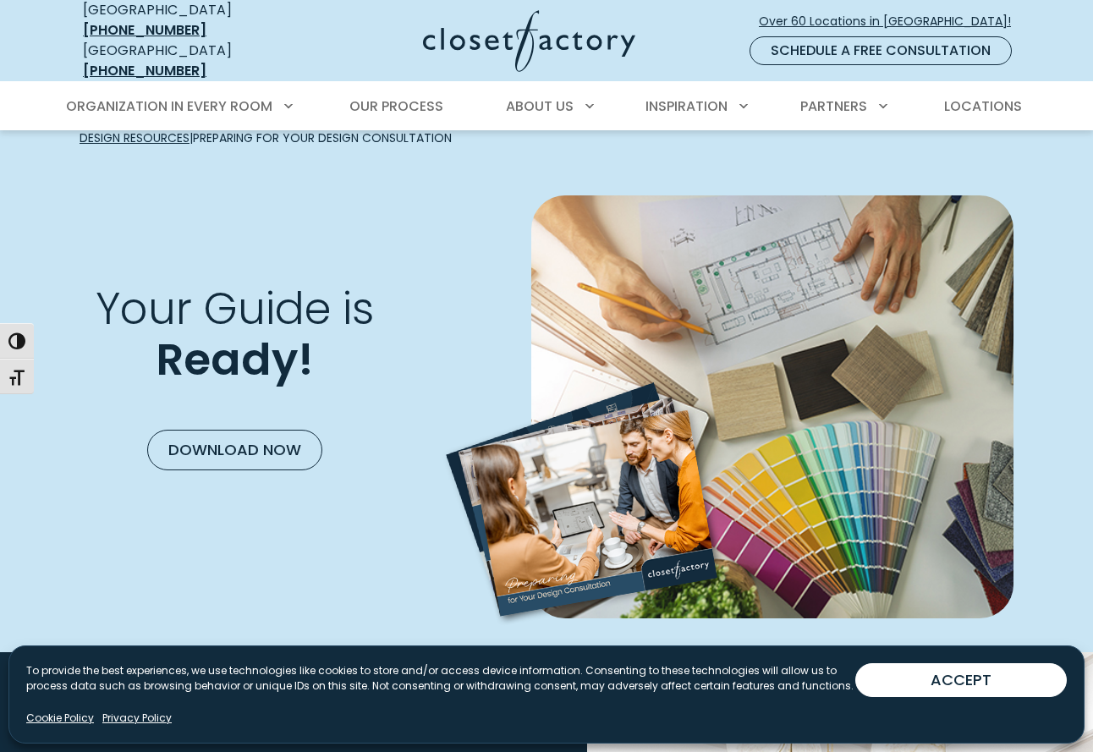
click at [213, 430] on link "Download Now" at bounding box center [234, 450] width 175 height 41
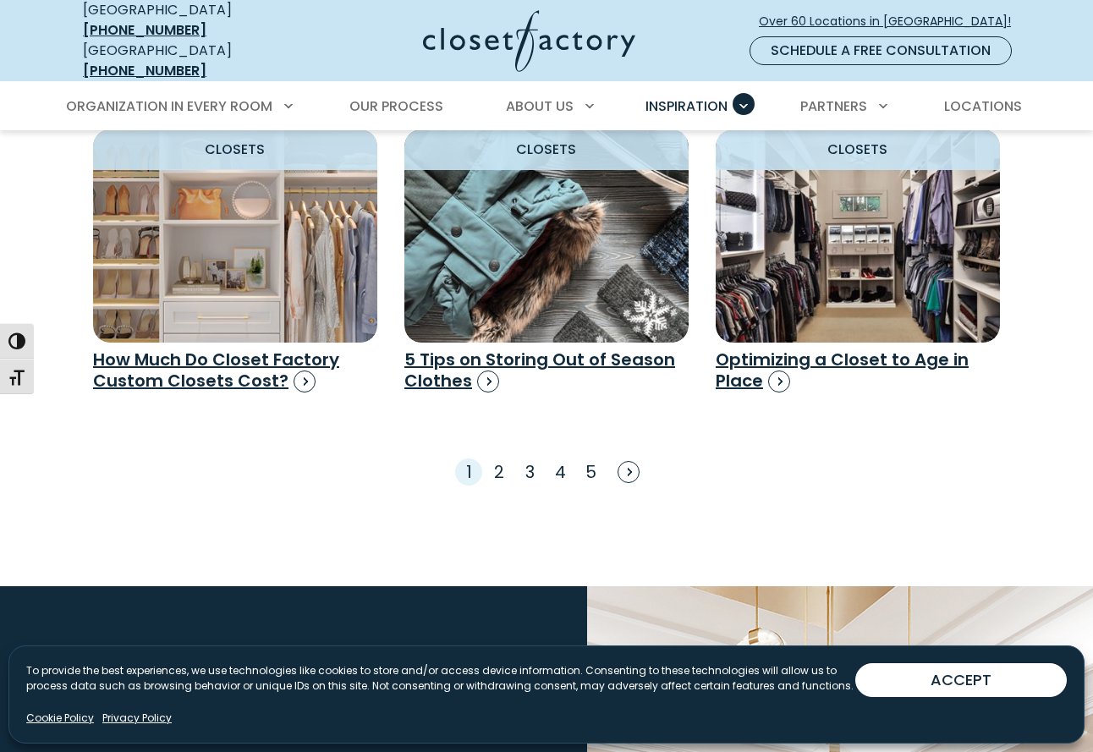
scroll to position [2265, 0]
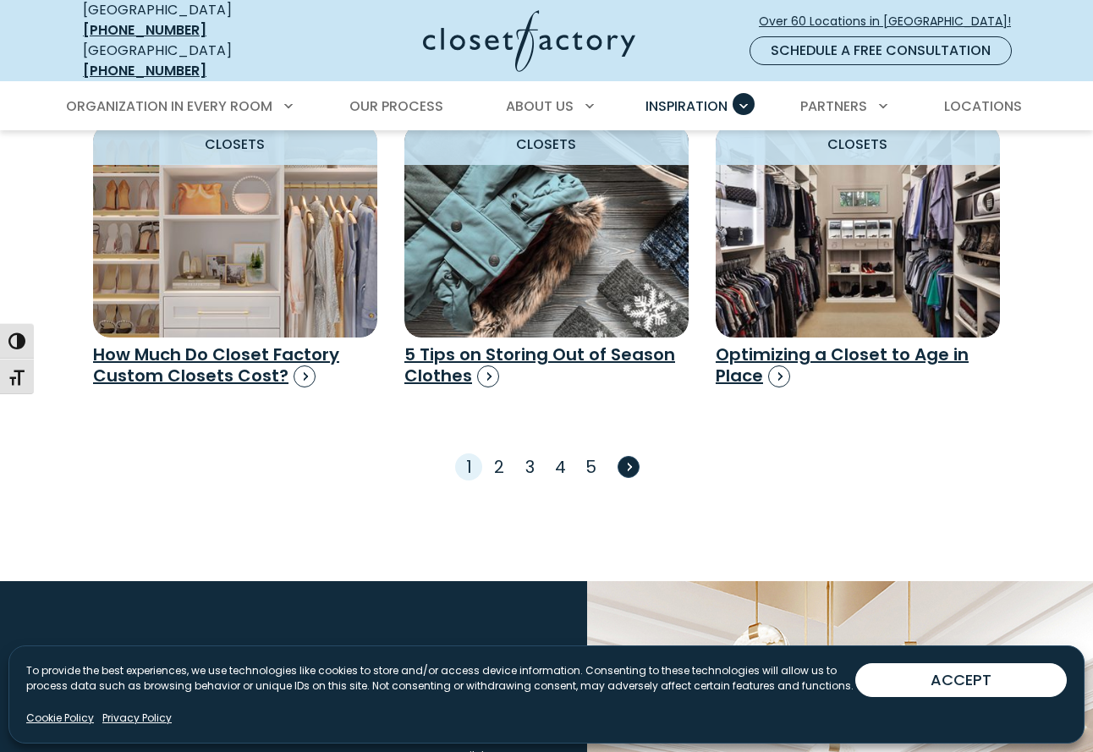
click at [629, 456] on span "Next" at bounding box center [629, 467] width 22 height 22
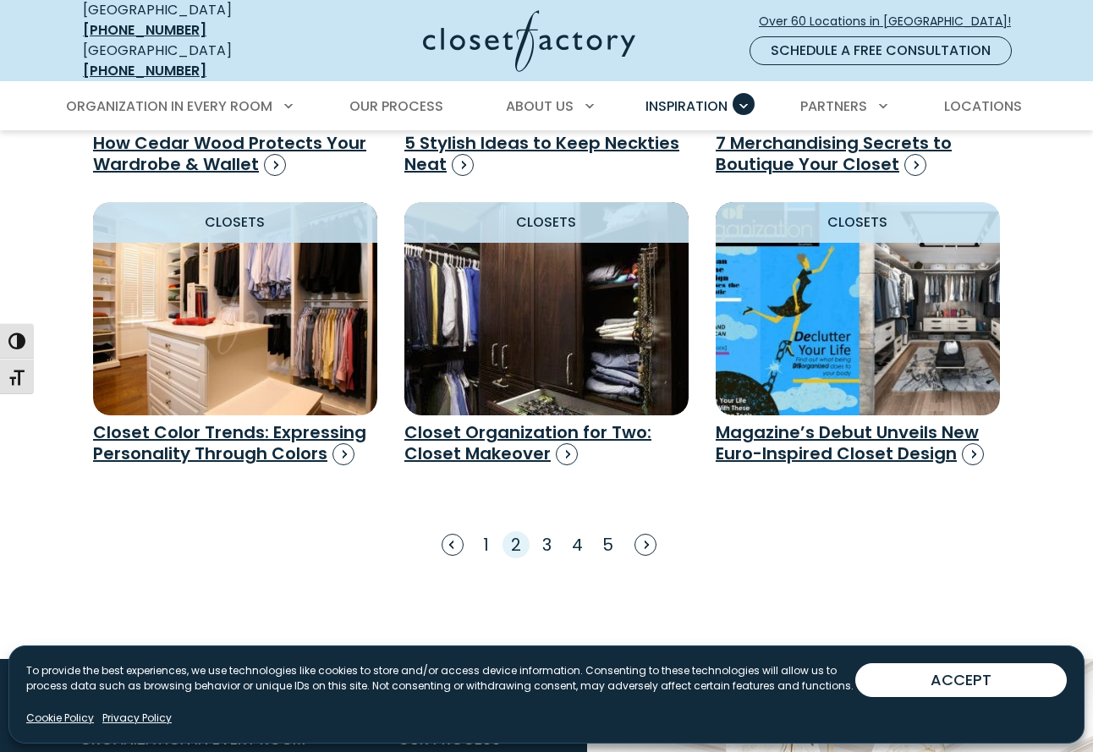
scroll to position [2272, 0]
